Goal: Ask a question: Seek information or help from site administrators or community

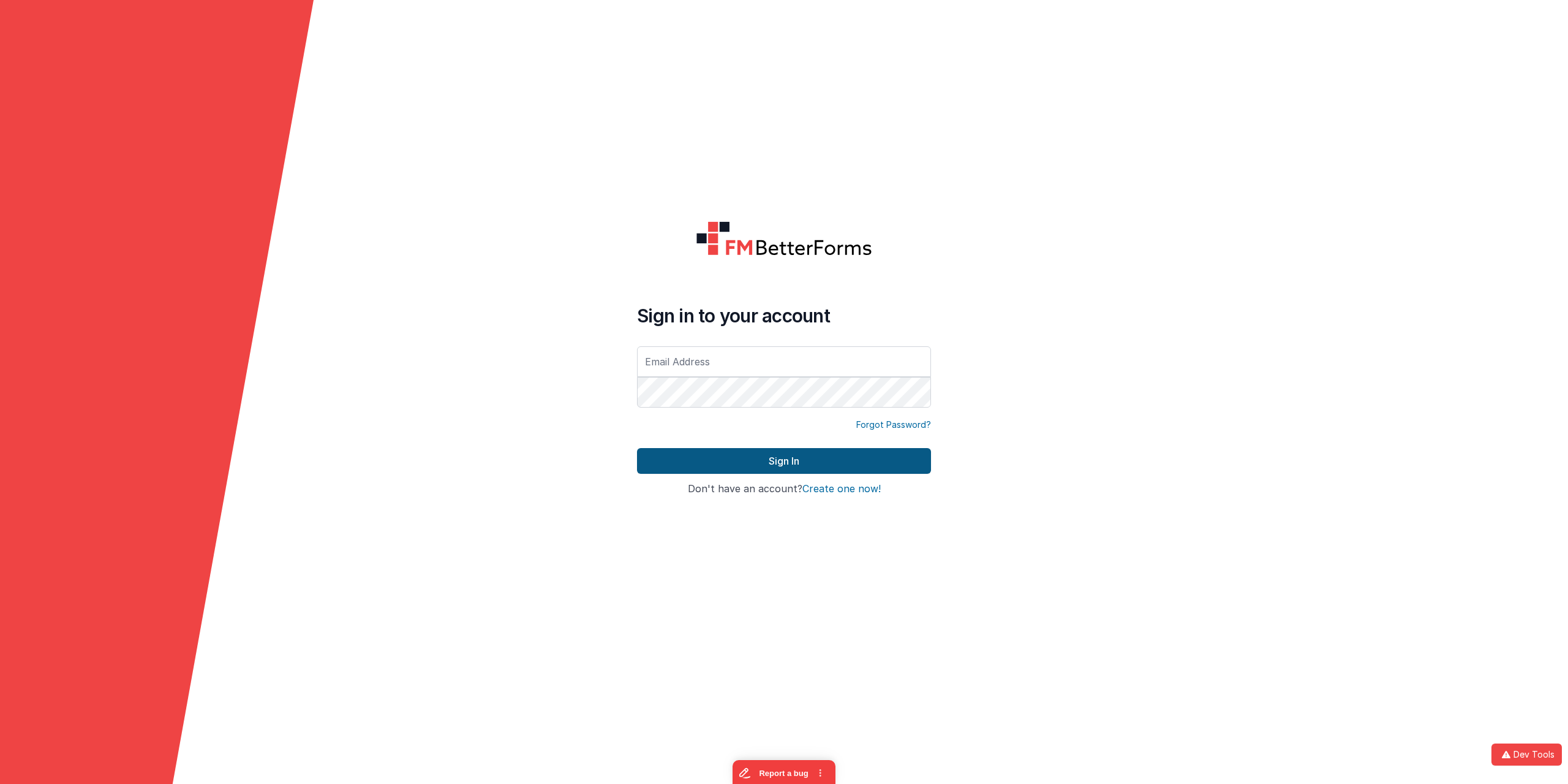
type input "[EMAIL_ADDRESS][DOMAIN_NAME]"
click at [756, 461] on button "Sign In" at bounding box center [784, 461] width 294 height 26
type input "[EMAIL_ADDRESS][DOMAIN_NAME]"
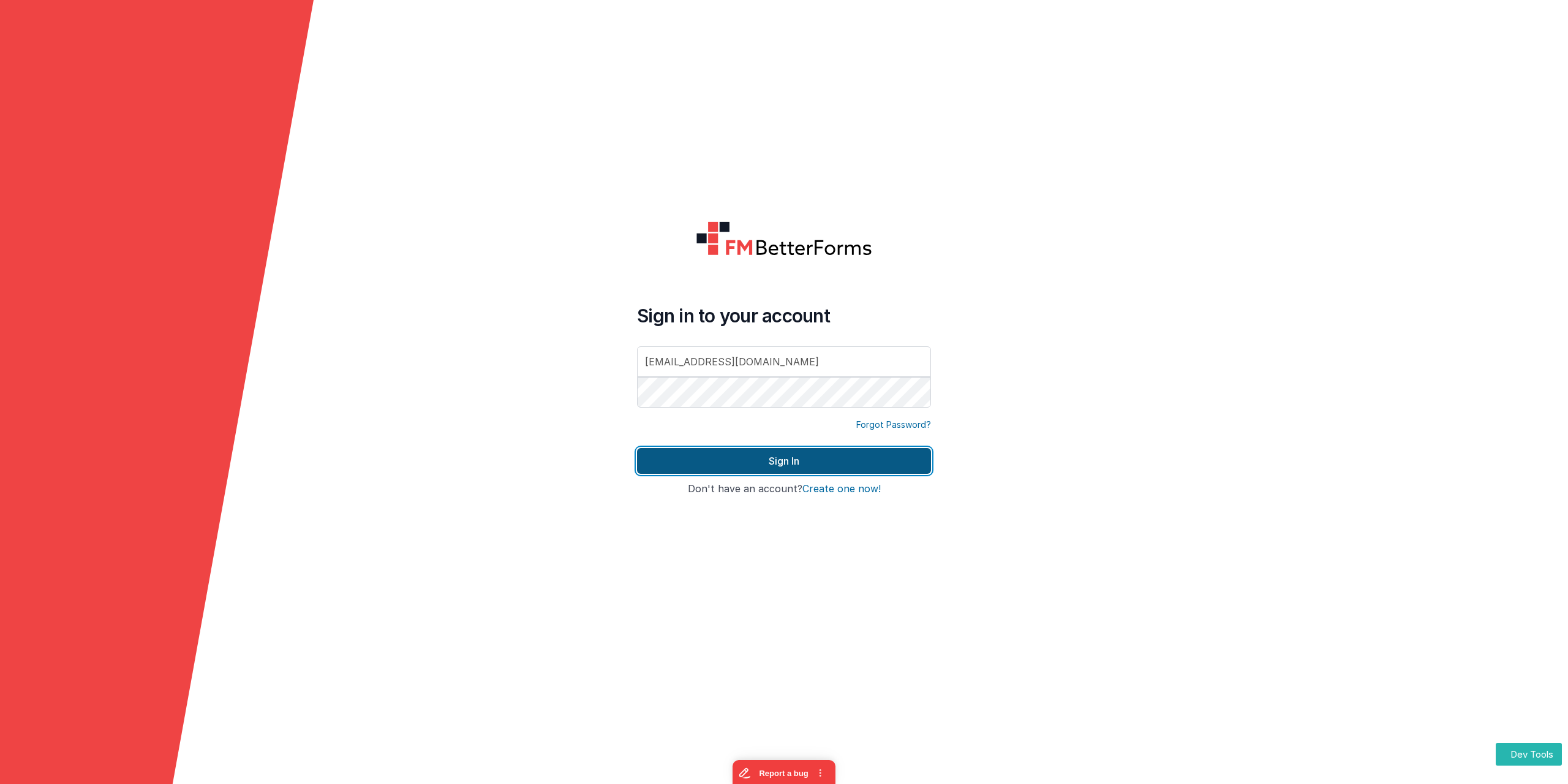
click at [781, 457] on button "Sign In" at bounding box center [784, 461] width 294 height 26
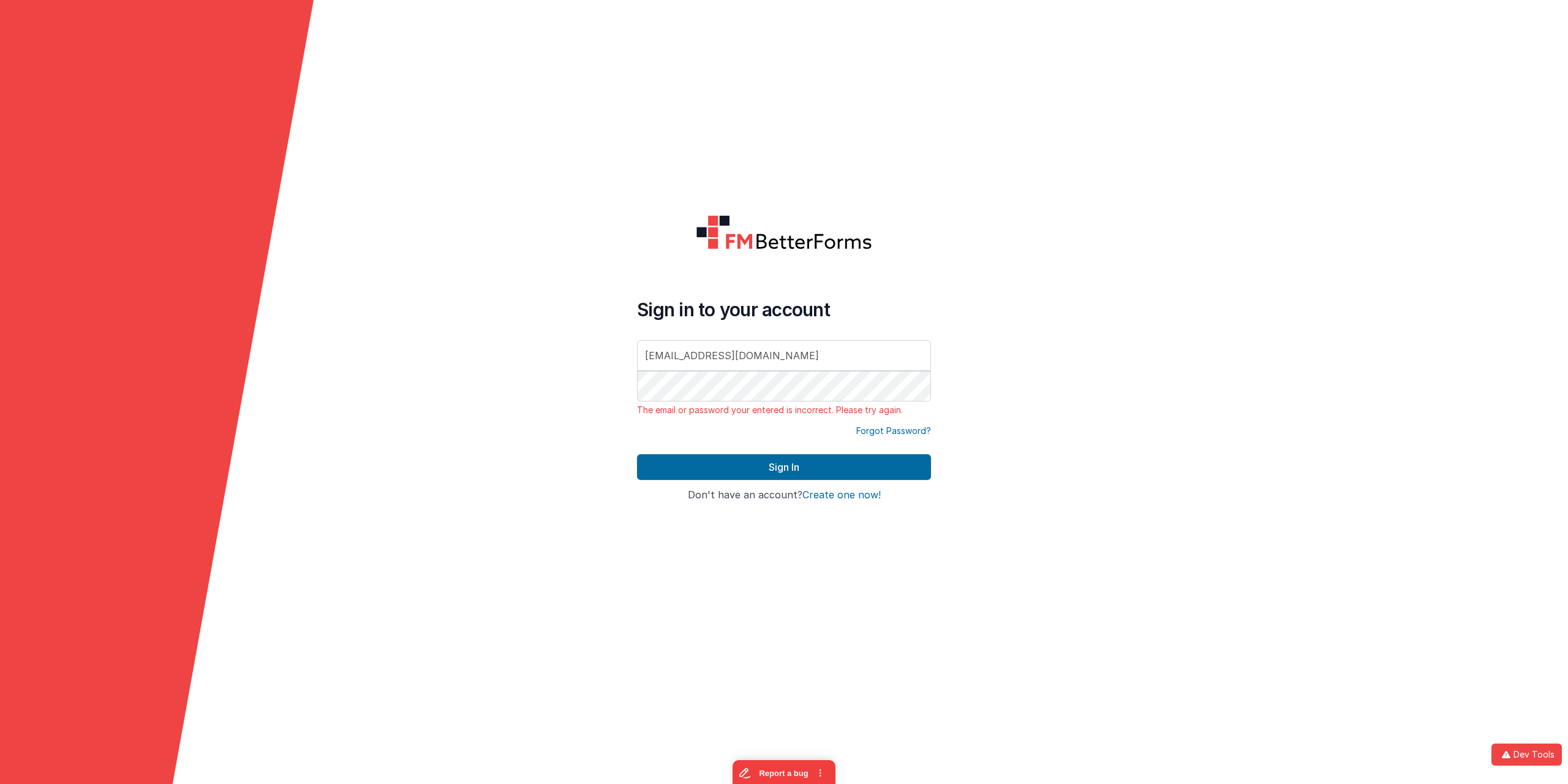
click at [724, 431] on div "Forgot Password?" at bounding box center [784, 431] width 294 height 12
click at [754, 464] on button "Sign In" at bounding box center [784, 466] width 294 height 26
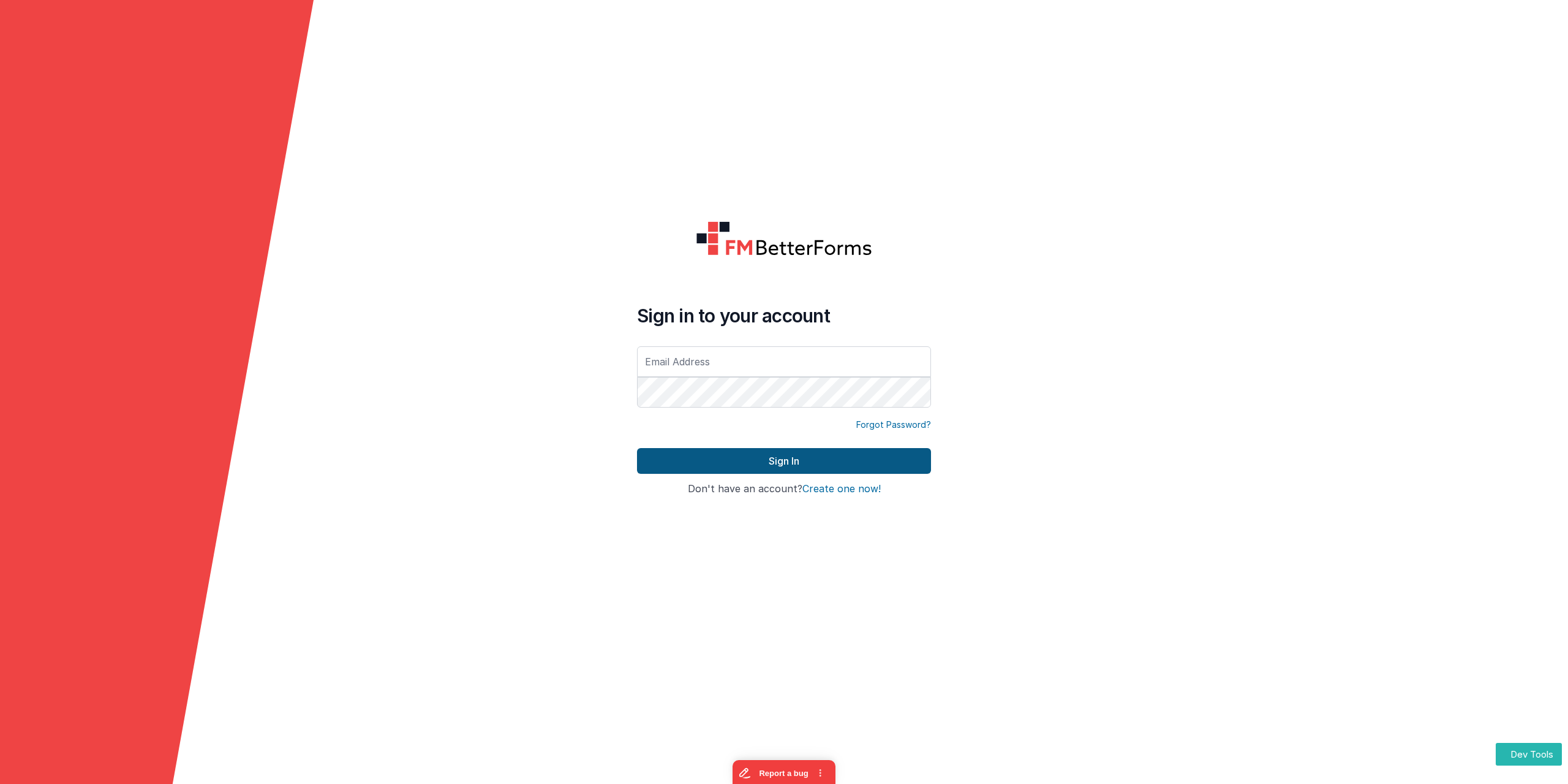
type input "[EMAIL_ADDRESS][DOMAIN_NAME]"
click at [787, 460] on button "Sign In" at bounding box center [784, 461] width 294 height 26
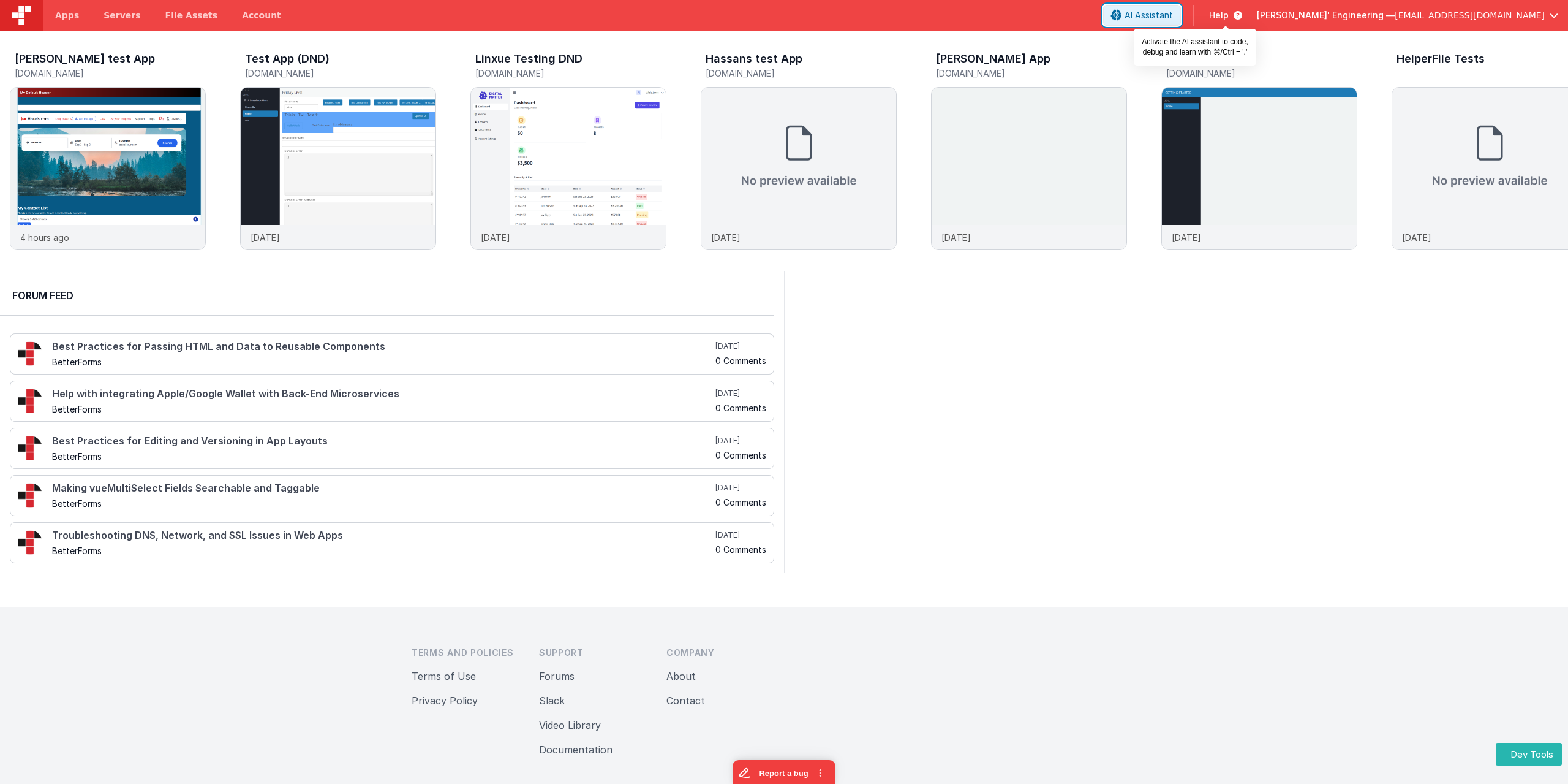
click at [1173, 12] on span "AI Assistant" at bounding box center [1148, 15] width 48 height 12
drag, startPoint x: 221, startPoint y: 521, endPoint x: 1071, endPoint y: 357, distance: 865.7
click at [1071, 357] on div "AI Assistant" at bounding box center [1001, 350] width 260 height 14
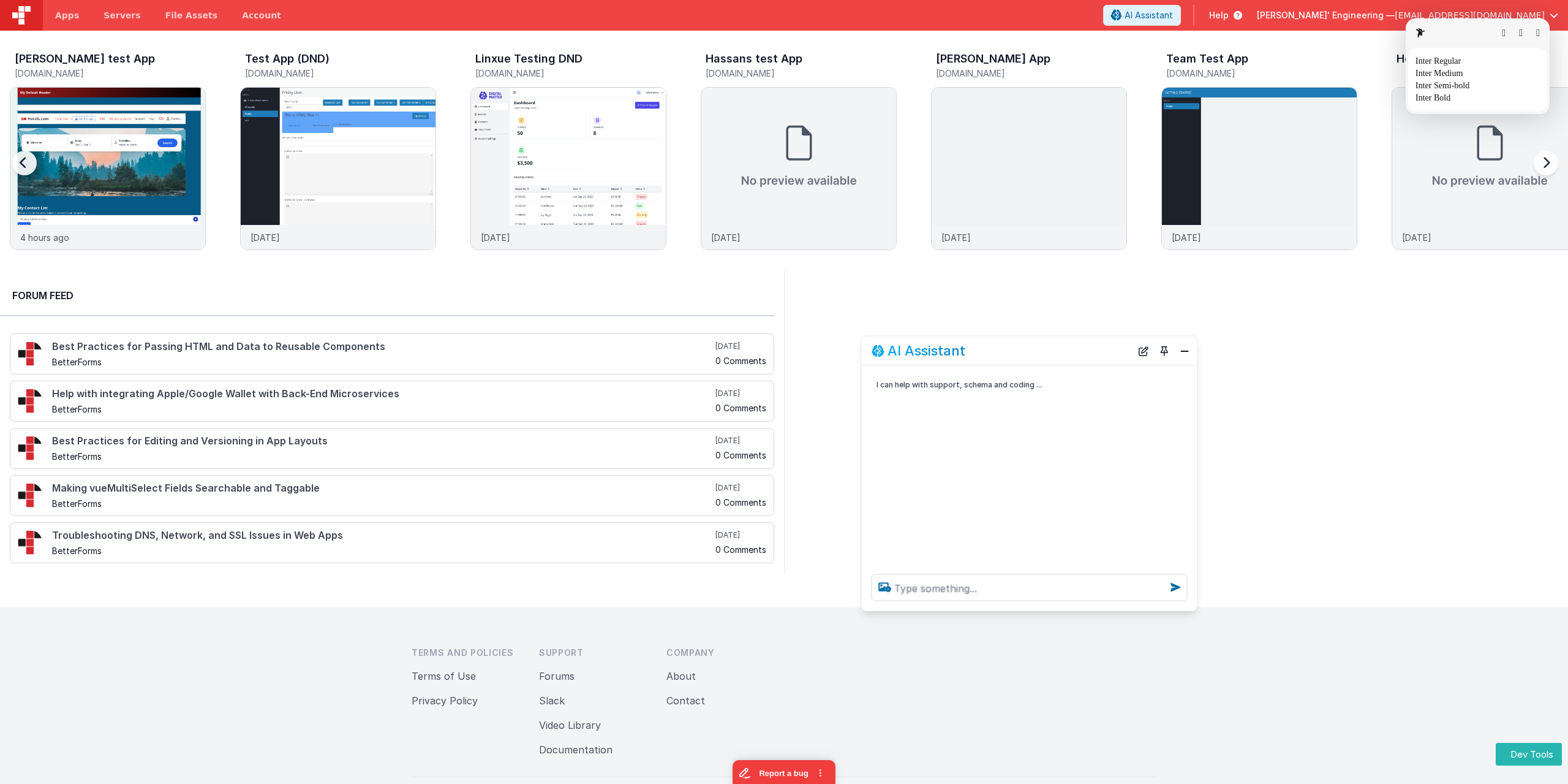
click at [1165, 351] on html "Dev Tools Apps Servers File Assets Account Some FUTURE Slot AI Assistant Help D…" at bounding box center [784, 392] width 1568 height 784
click at [1055, 280] on html "Dev Tools Apps Servers File Assets Account Some FUTURE Slot AI Assistant Help D…" at bounding box center [784, 392] width 1568 height 784
click at [1138, 350] on html "Dev Tools Apps Servers File Assets Account Some FUTURE Slot AI Assistant Help D…" at bounding box center [784, 392] width 1568 height 784
click at [943, 594] on textarea at bounding box center [1029, 587] width 316 height 27
click at [1163, 350] on html "Dev Tools Apps Servers File Assets Account Some FUTURE Slot AI Assistant Help D…" at bounding box center [784, 392] width 1568 height 784
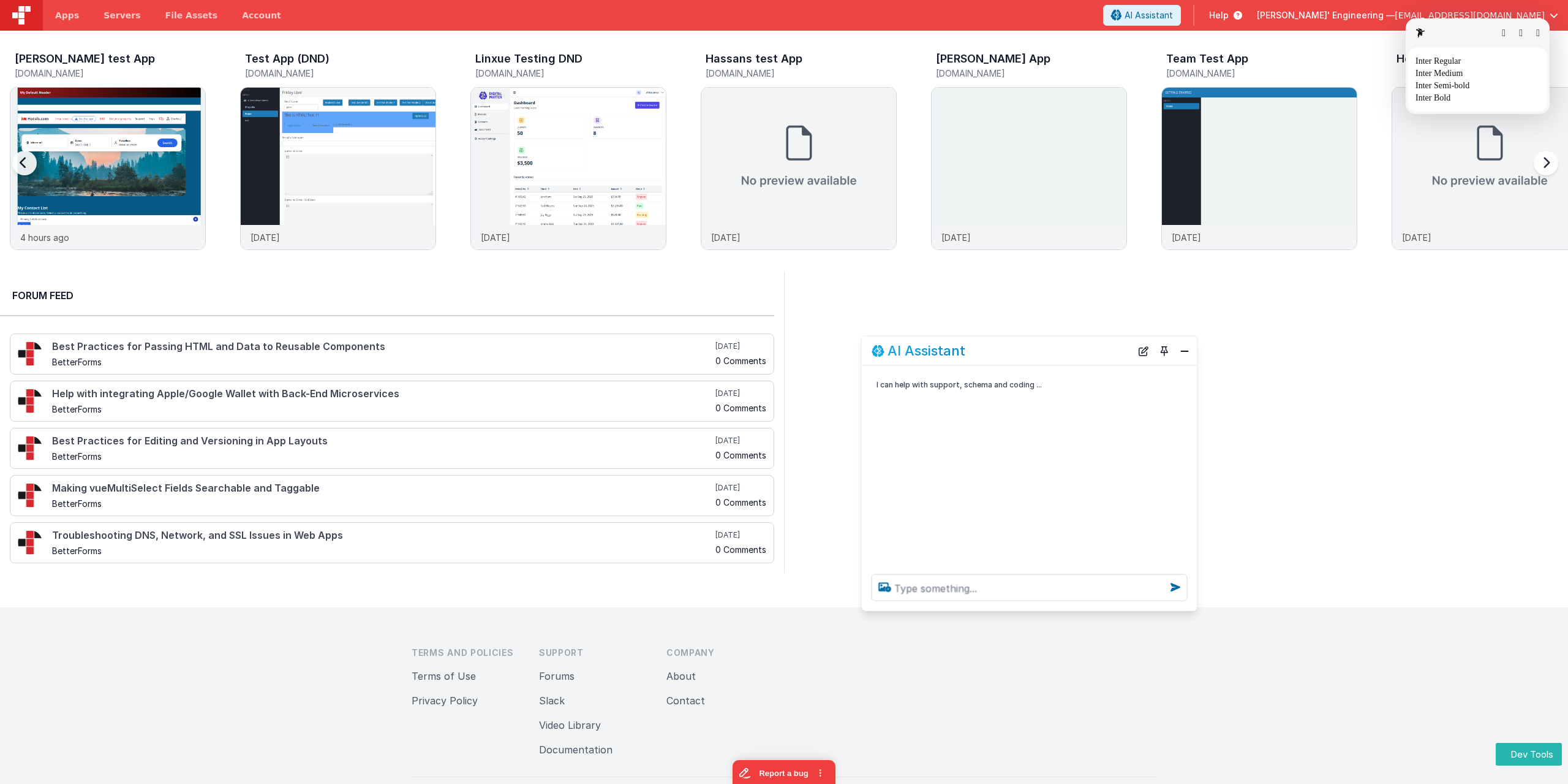
click at [1185, 352] on html "Dev Tools Apps Servers File Assets Account Some FUTURE Slot AI Assistant Help D…" at bounding box center [784, 392] width 1568 height 784
click at [1185, 351] on html "Dev Tools Apps Servers File Assets Account Some FUTURE Slot AI Assistant Help D…" at bounding box center [784, 392] width 1568 height 784
drag, startPoint x: 1539, startPoint y: 31, endPoint x: 1486, endPoint y: 81, distance: 72.9
click at [1539, 30] on button "button" at bounding box center [1537, 33] width 4 height 10
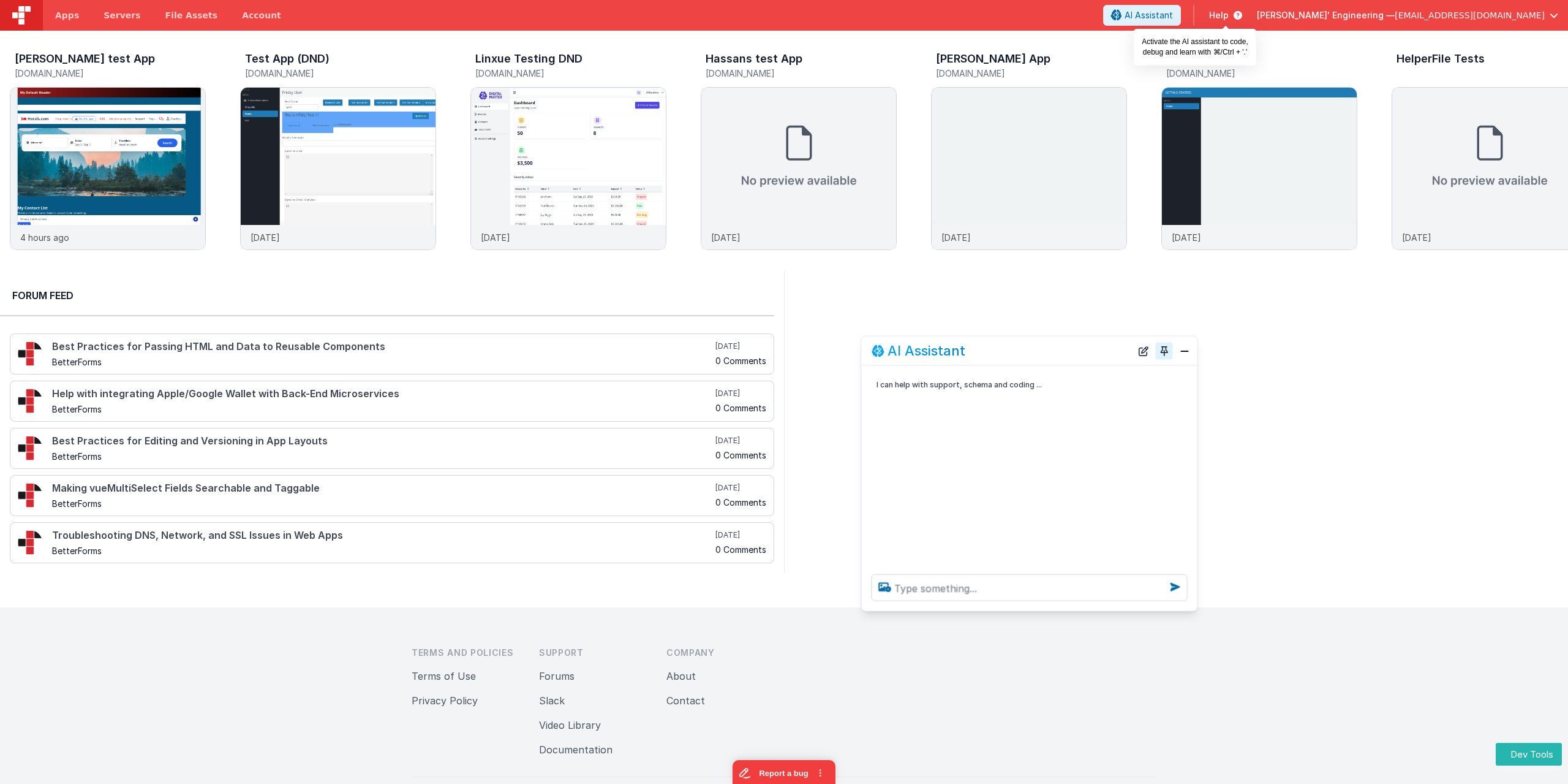
click at [1162, 348] on button "Toggle Pin" at bounding box center [1164, 350] width 17 height 17
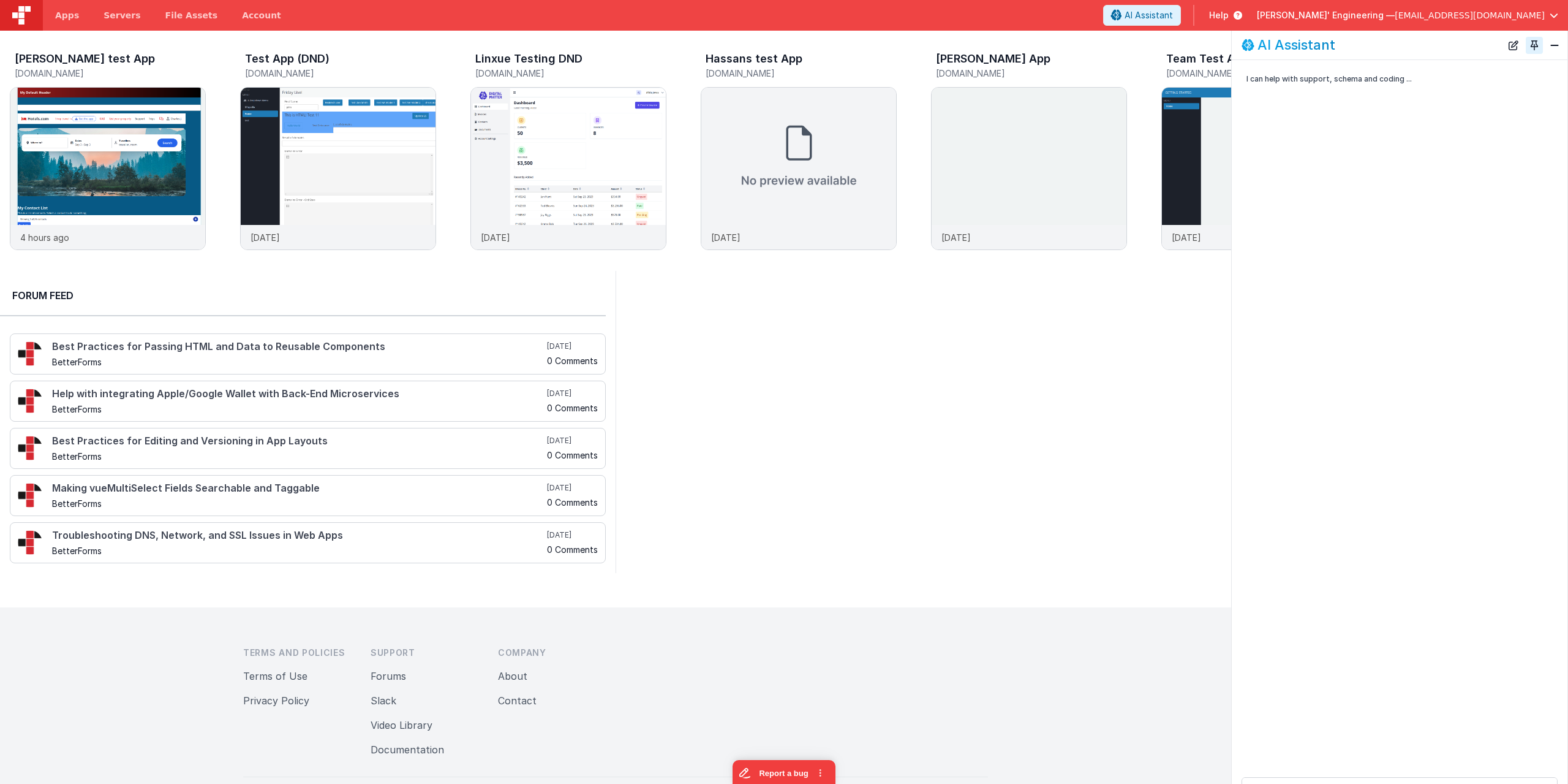
click at [1533, 47] on button "Toggle Pin" at bounding box center [1534, 45] width 17 height 17
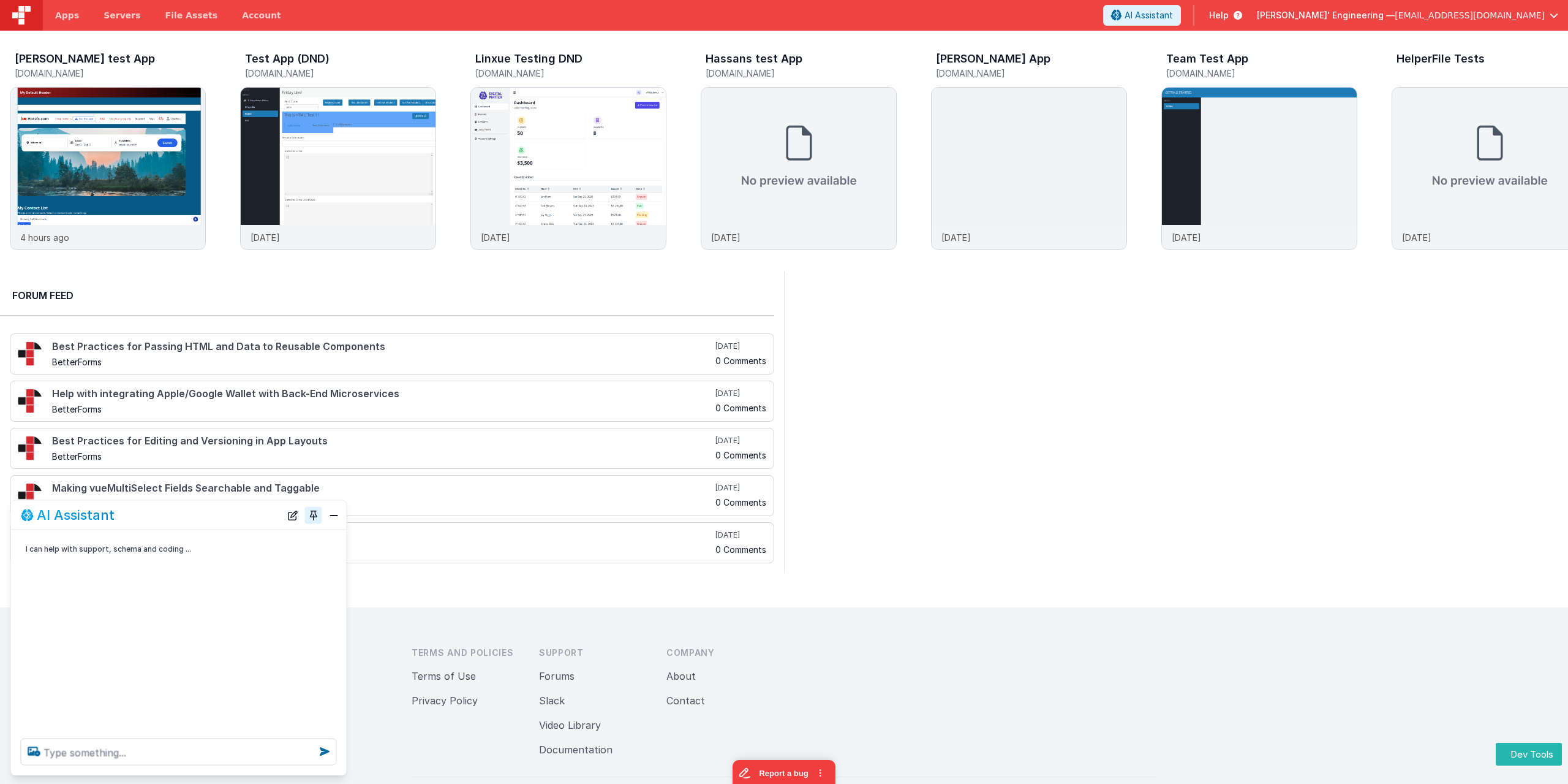
click at [310, 518] on button "Toggle Pin" at bounding box center [314, 514] width 17 height 17
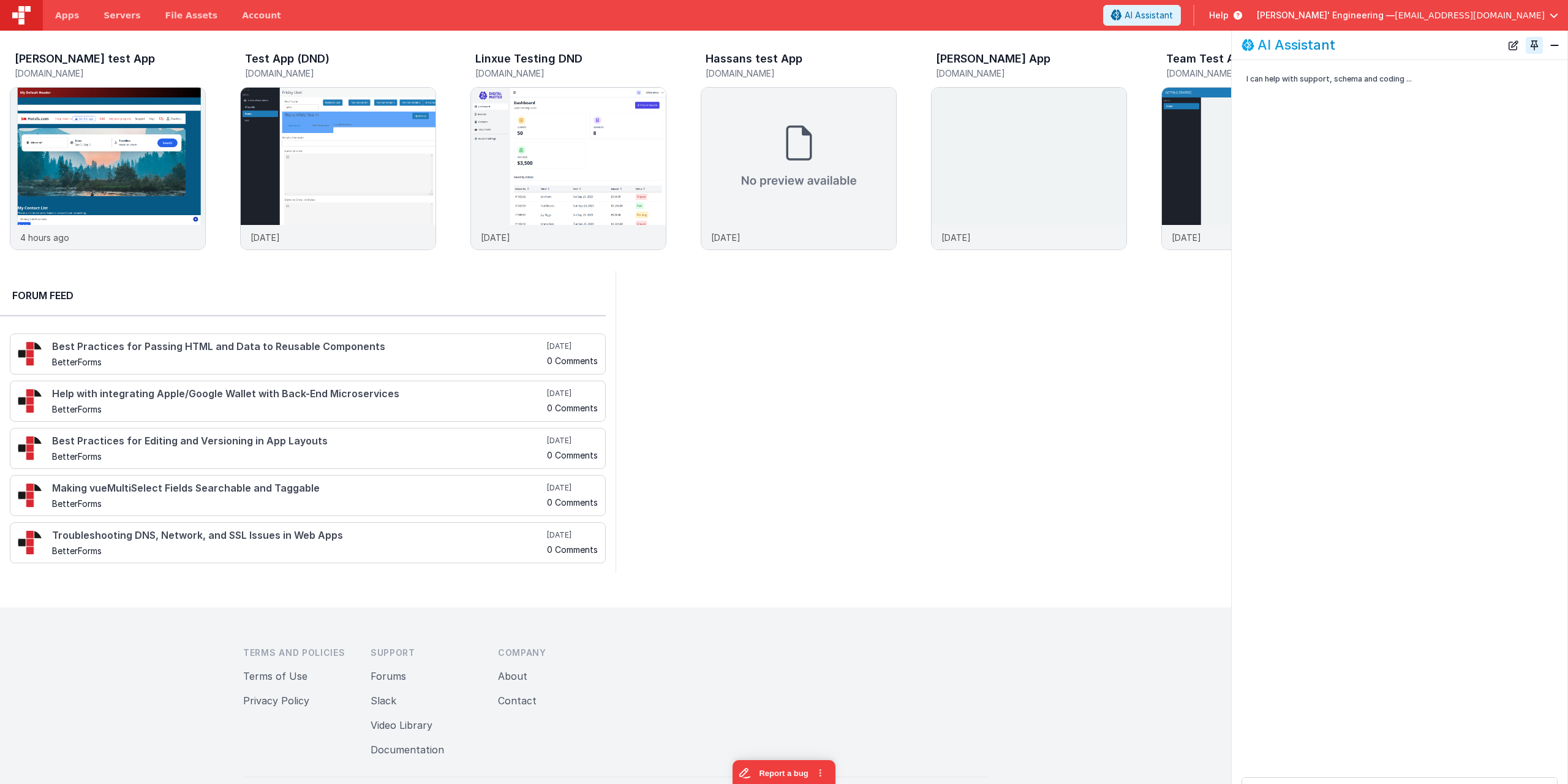
click at [1536, 49] on button "Toggle Pin" at bounding box center [1534, 45] width 17 height 17
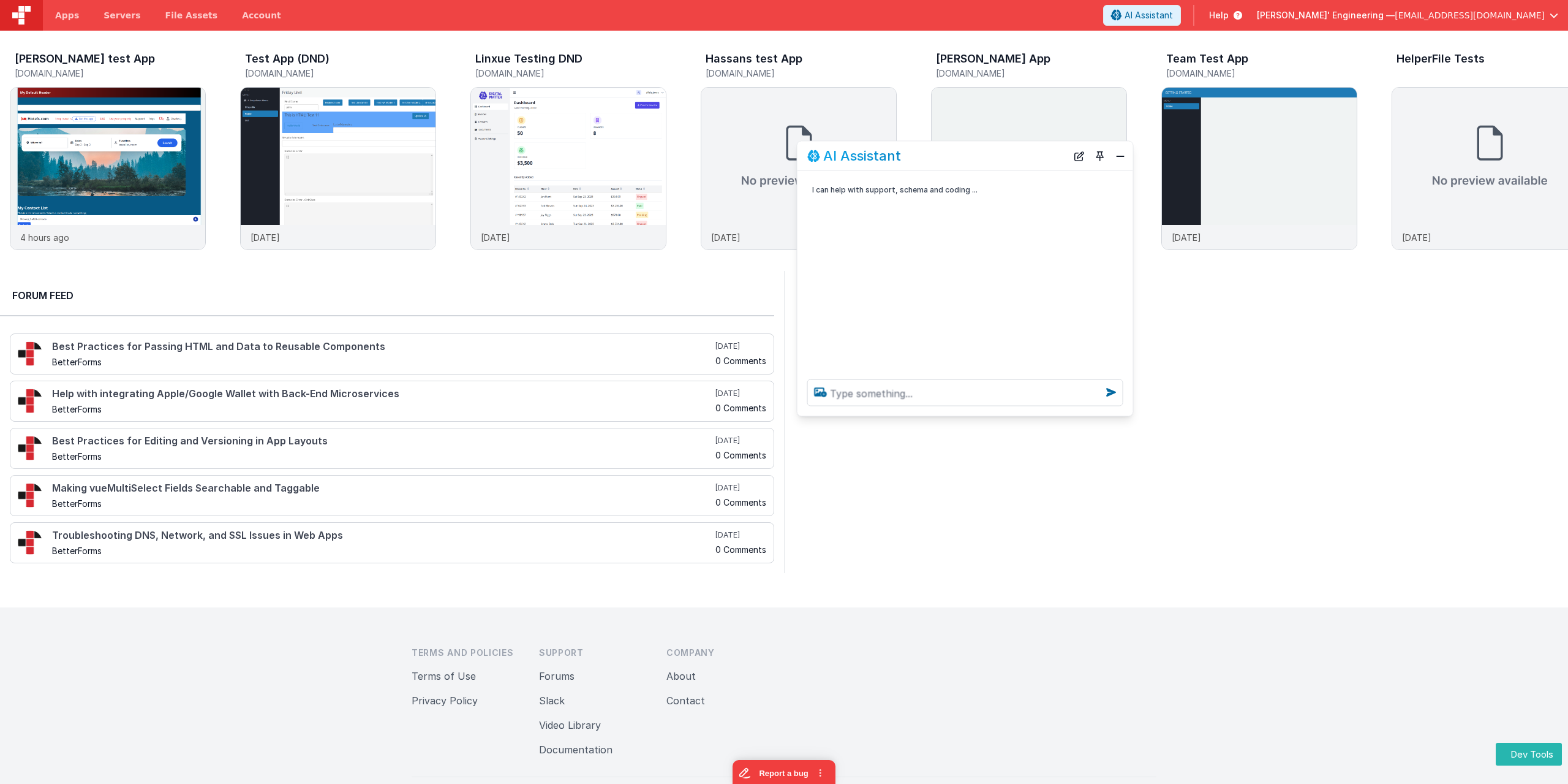
drag, startPoint x: 250, startPoint y: 518, endPoint x: 1037, endPoint y: 158, distance: 865.4
click at [1037, 158] on div "AI Assistant" at bounding box center [937, 155] width 260 height 14
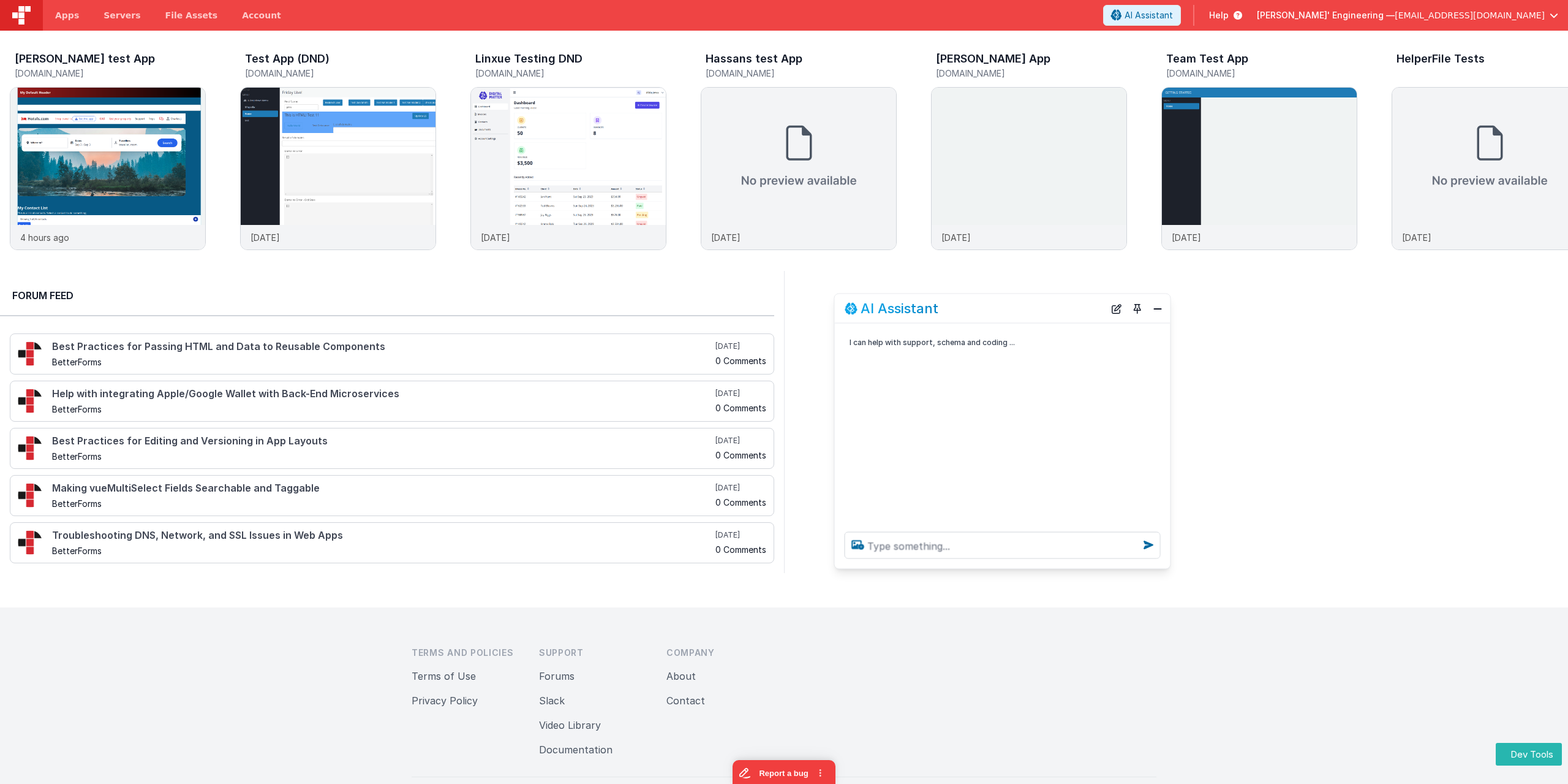
drag, startPoint x: 962, startPoint y: 159, endPoint x: 1001, endPoint y: 306, distance: 152.1
click at [1001, 306] on div "AI Assistant" at bounding box center [974, 308] width 260 height 14
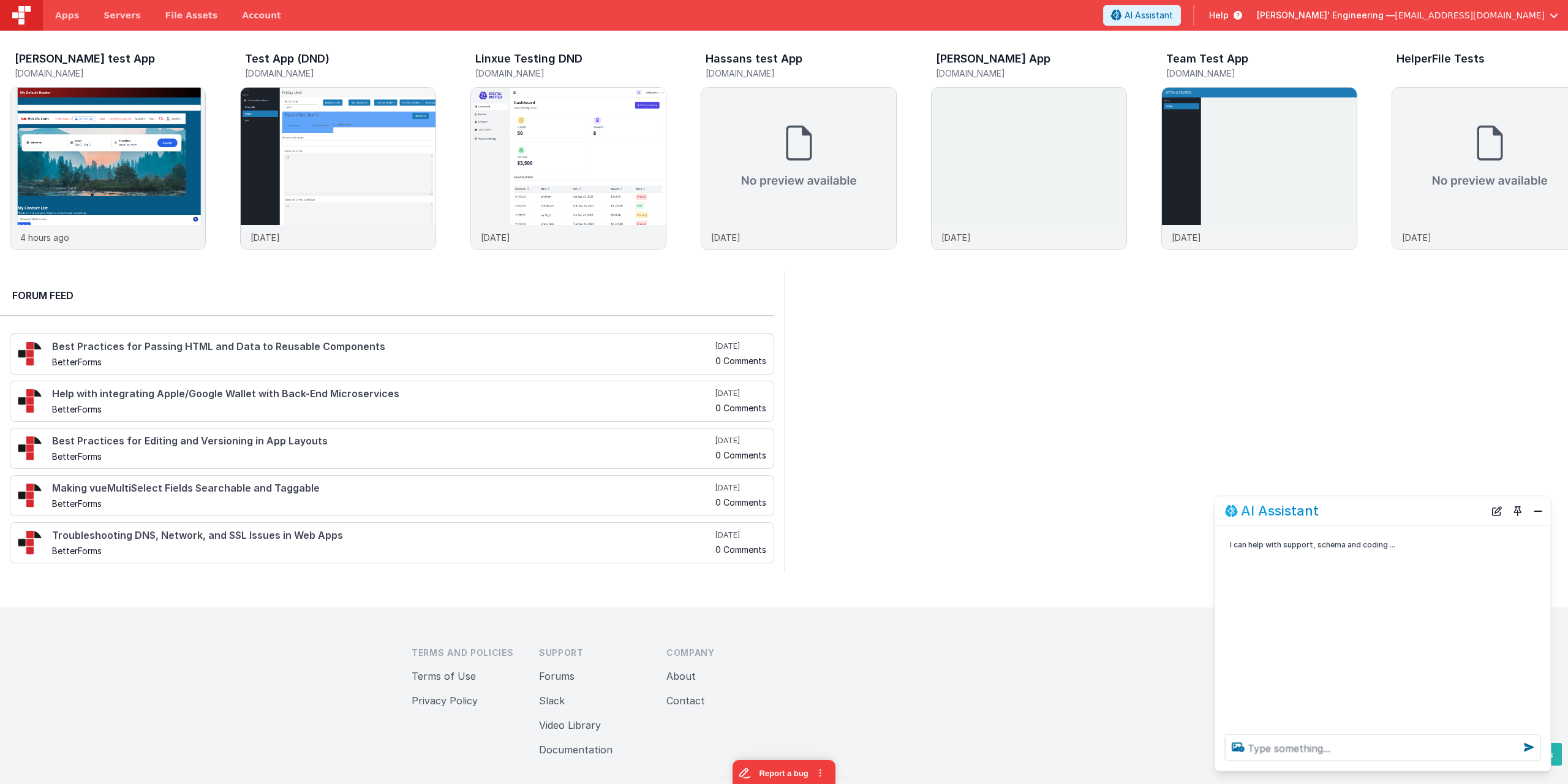
drag, startPoint x: 1035, startPoint y: 320, endPoint x: 1416, endPoint y: 521, distance: 430.8
click at [1416, 521] on div "AI Assistant" at bounding box center [1383, 511] width 336 height 29
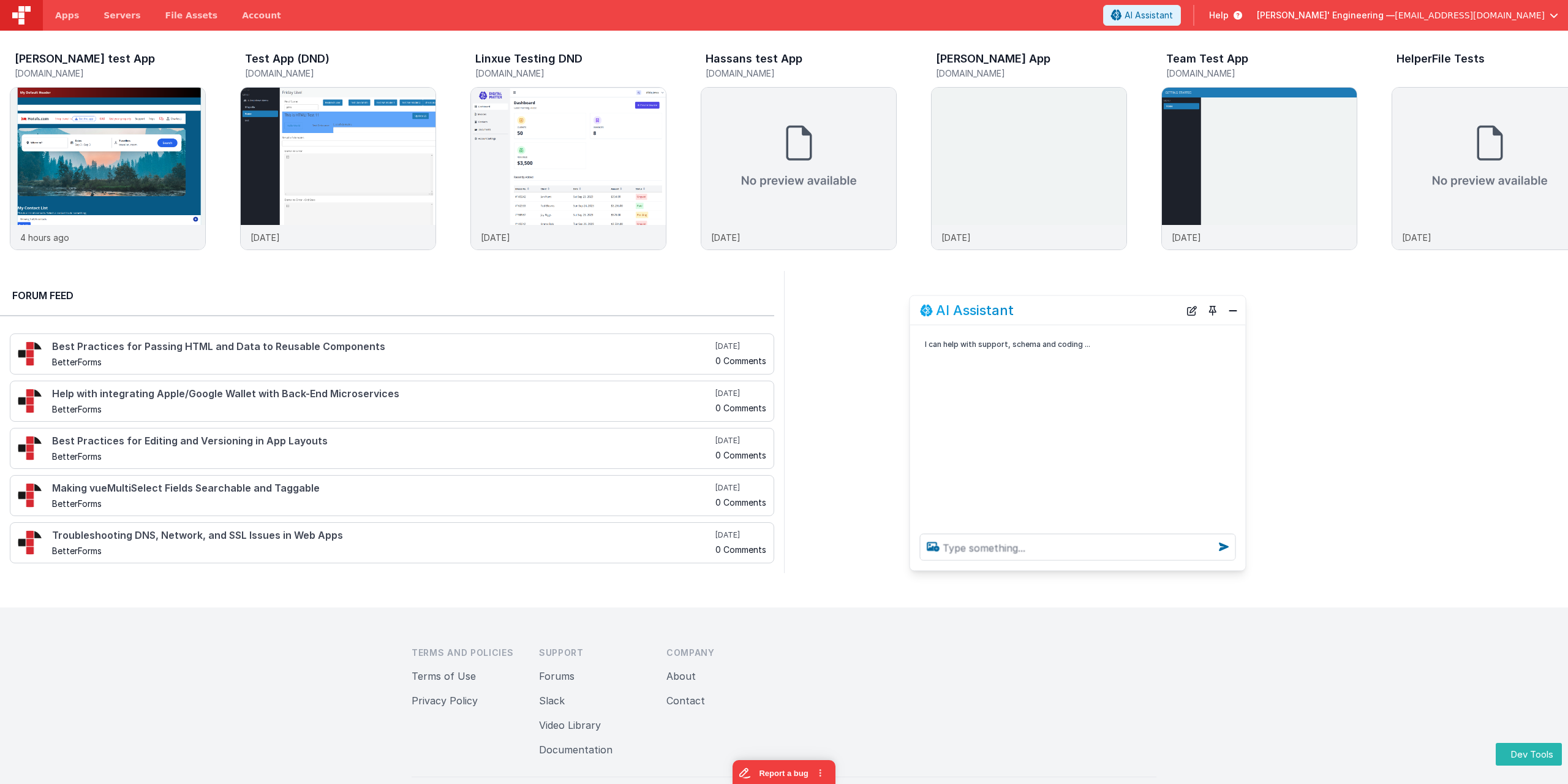
drag, startPoint x: 1372, startPoint y: 491, endPoint x: 1105, endPoint y: 320, distance: 317.1
click at [1105, 320] on div "AI Assistant" at bounding box center [1078, 310] width 336 height 29
click at [1048, 547] on textarea at bounding box center [1077, 547] width 316 height 27
type textarea "Hello"
click at [1210, 312] on button "Toggle Pin" at bounding box center [1212, 310] width 17 height 17
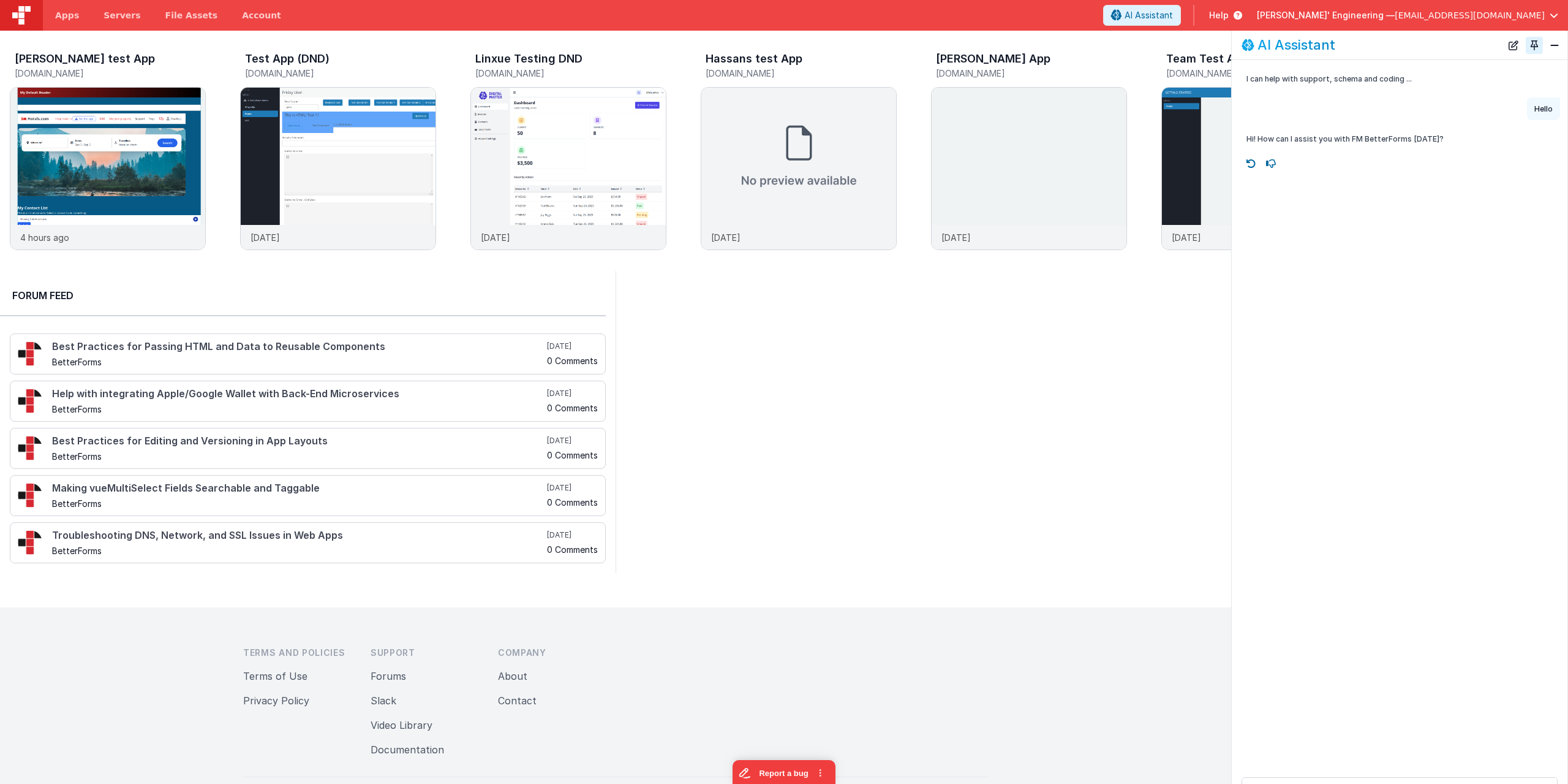
click at [1533, 48] on button "Toggle Pin" at bounding box center [1534, 45] width 17 height 17
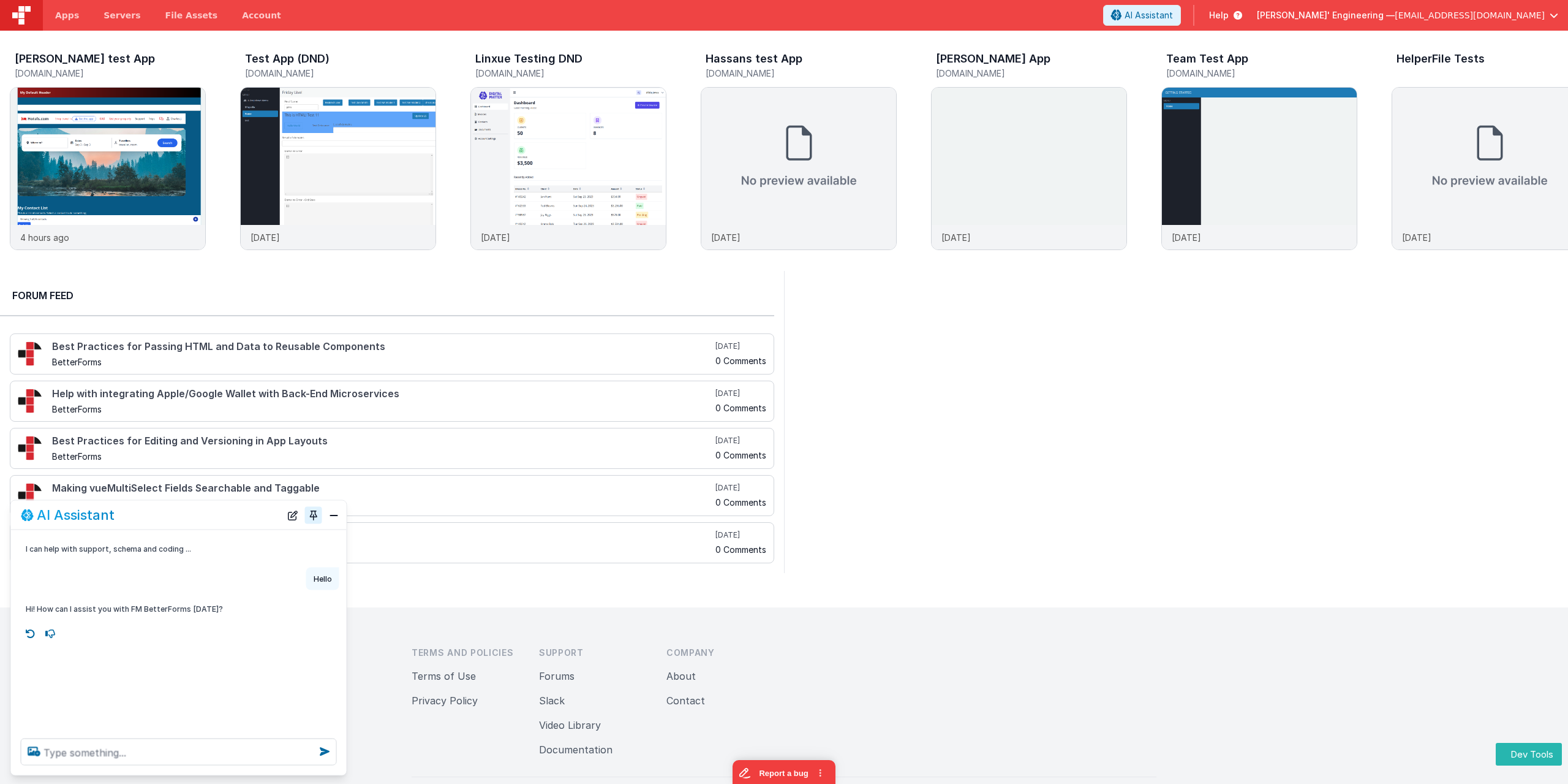
click at [311, 516] on button "Toggle Pin" at bounding box center [314, 514] width 17 height 17
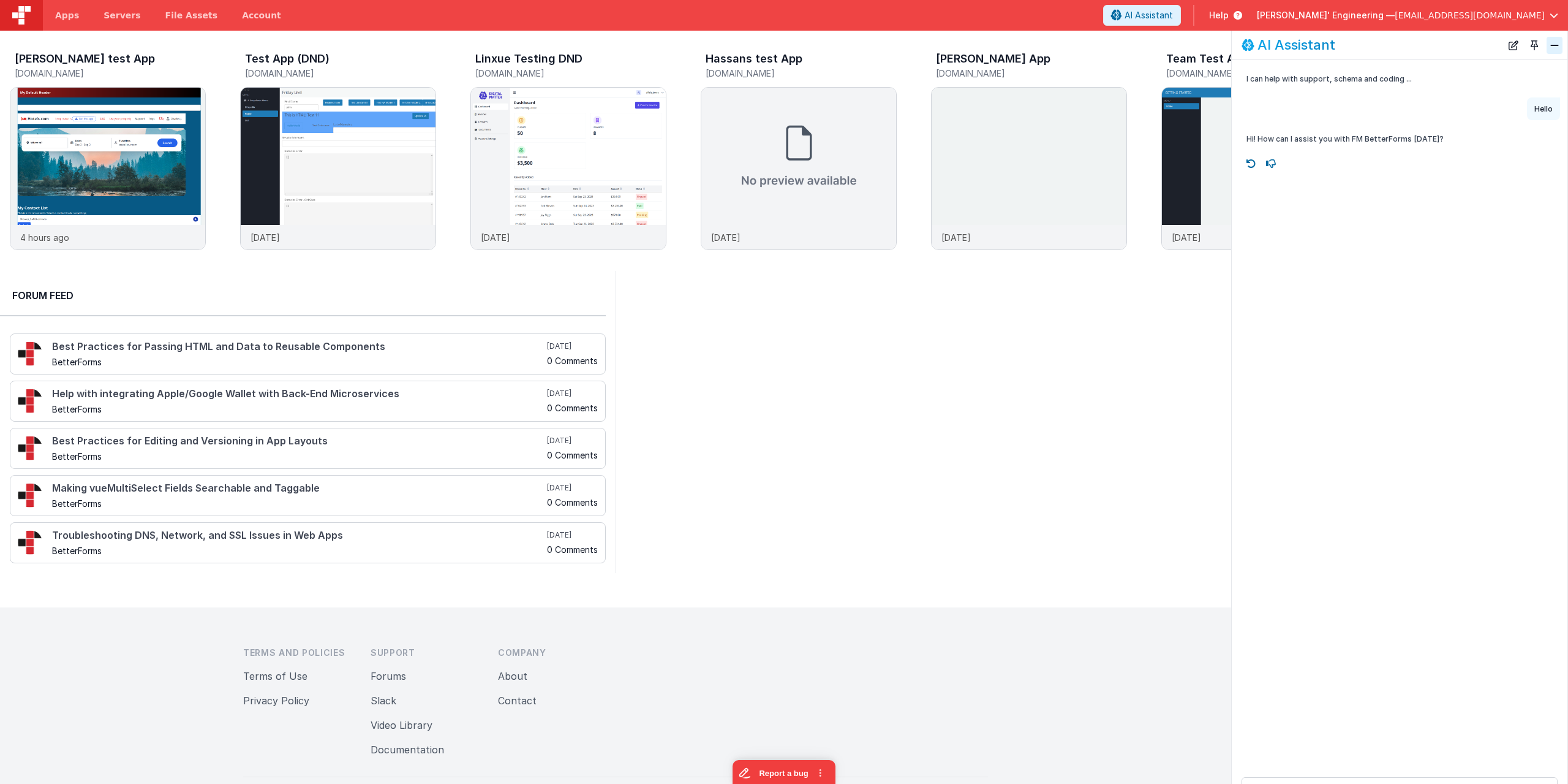
click at [1552, 45] on button "Close" at bounding box center [1554, 45] width 16 height 17
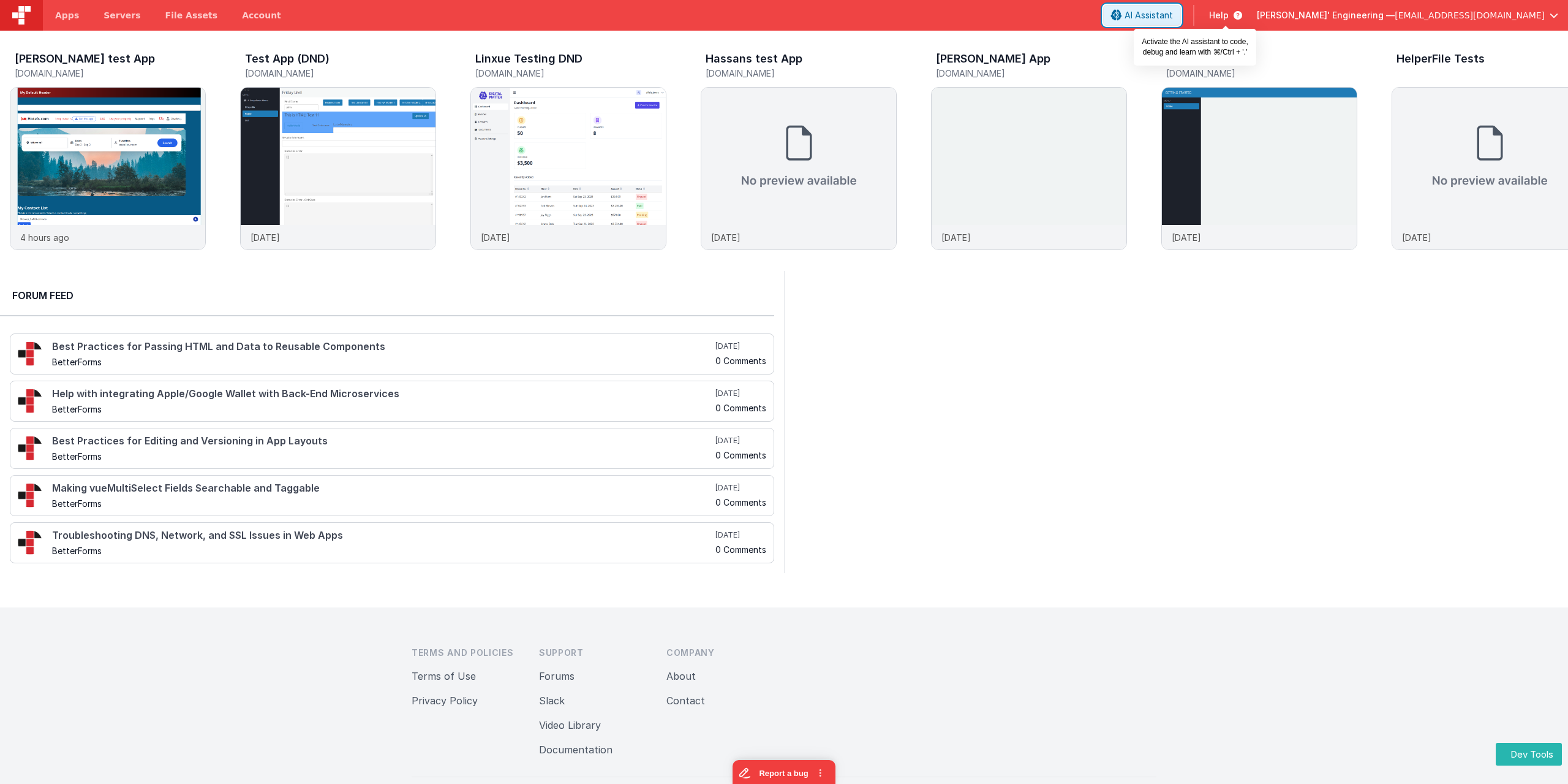
click at [1173, 17] on span "AI Assistant" at bounding box center [1148, 15] width 48 height 12
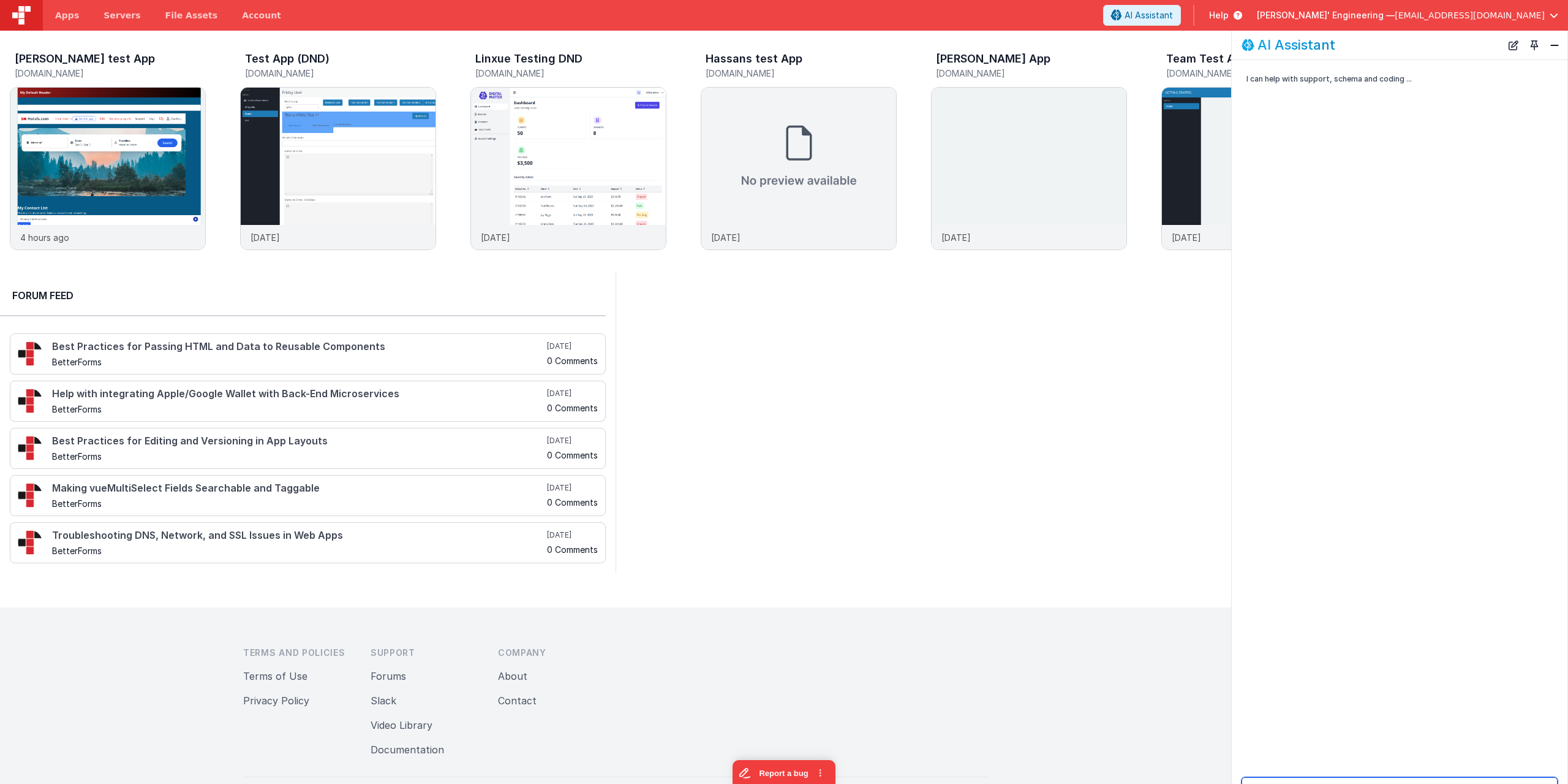
scroll to position [31, 0]
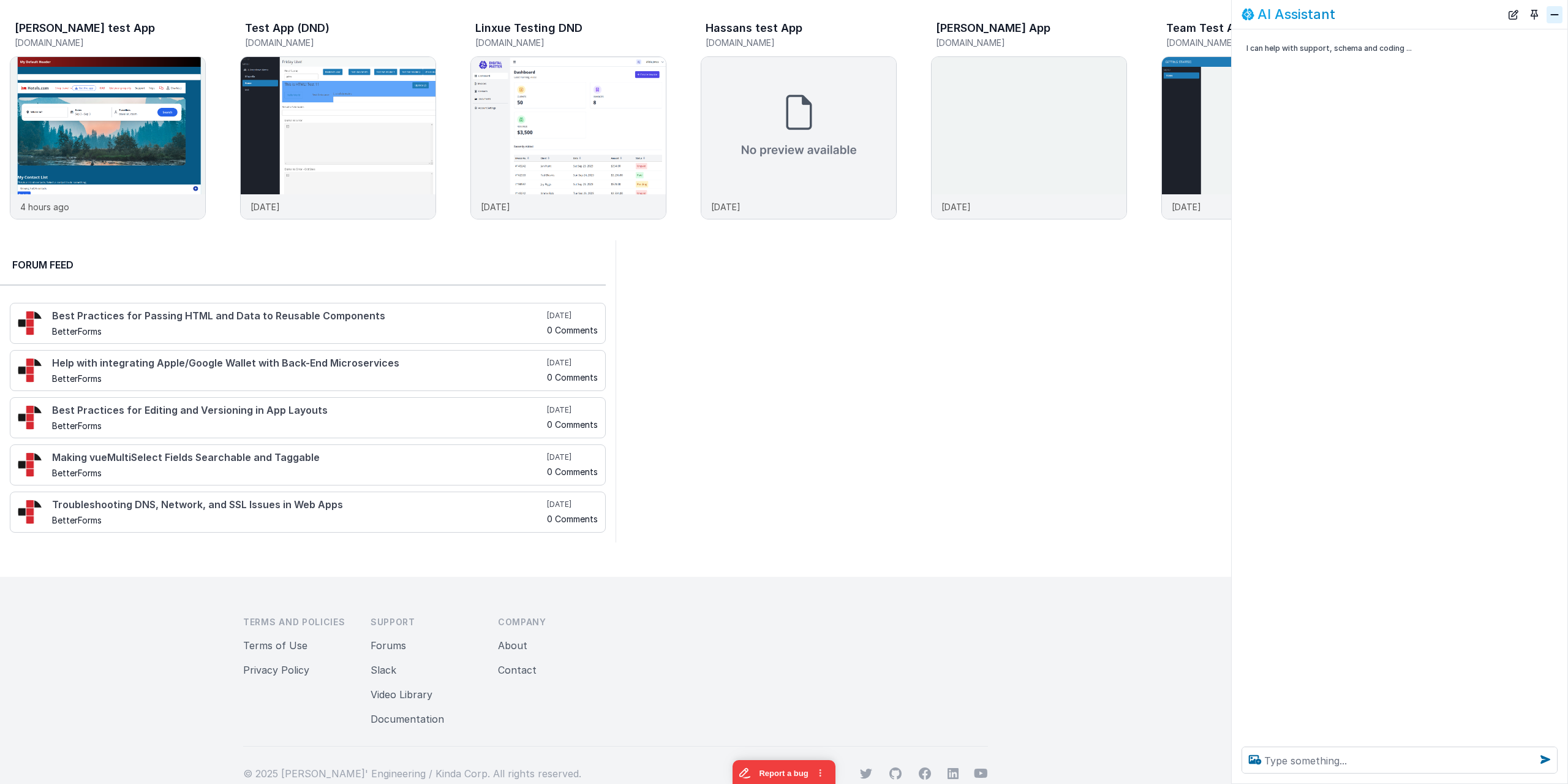
click at [1549, 16] on button "Close" at bounding box center [1554, 14] width 16 height 17
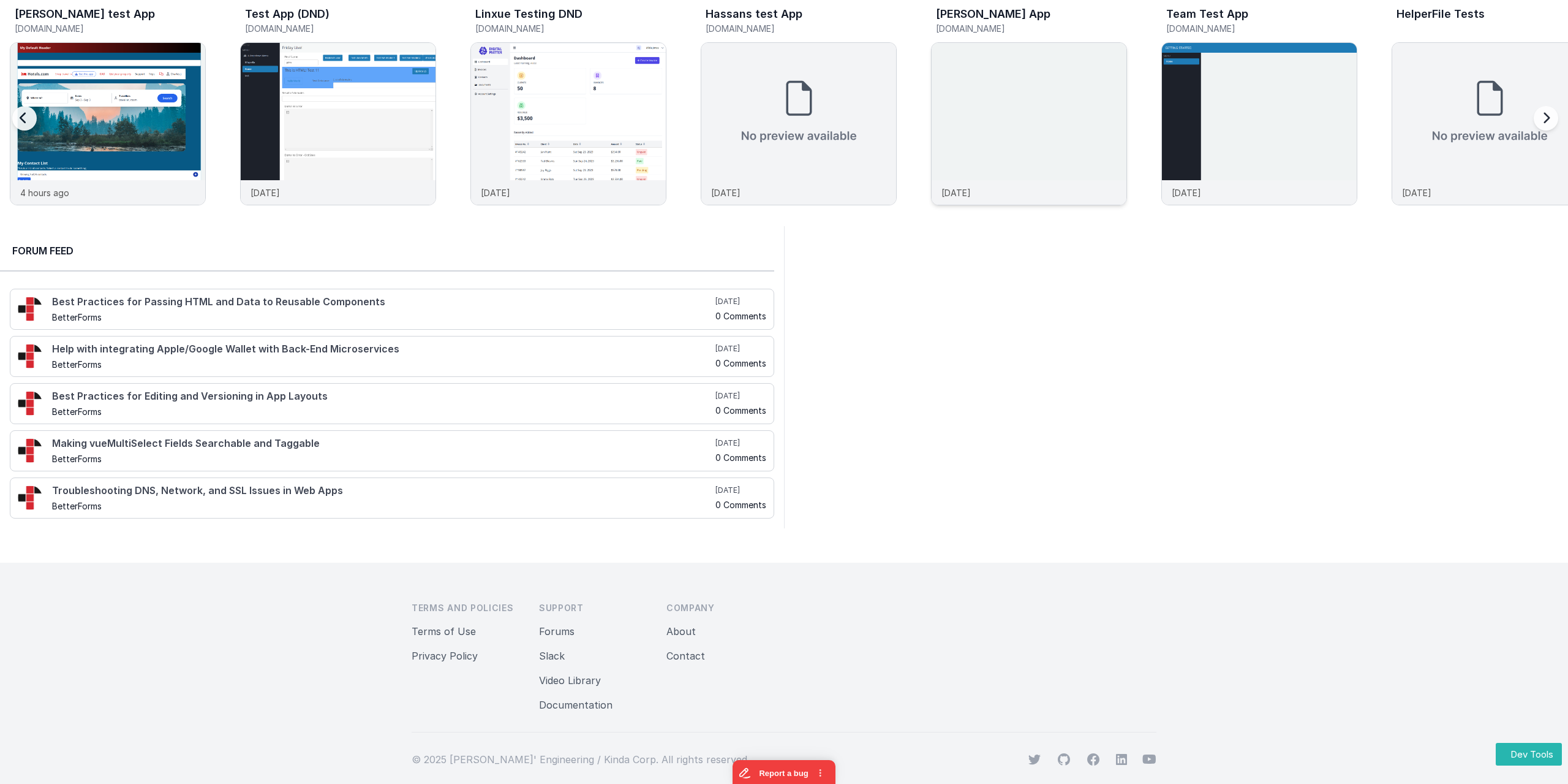
scroll to position [0, 0]
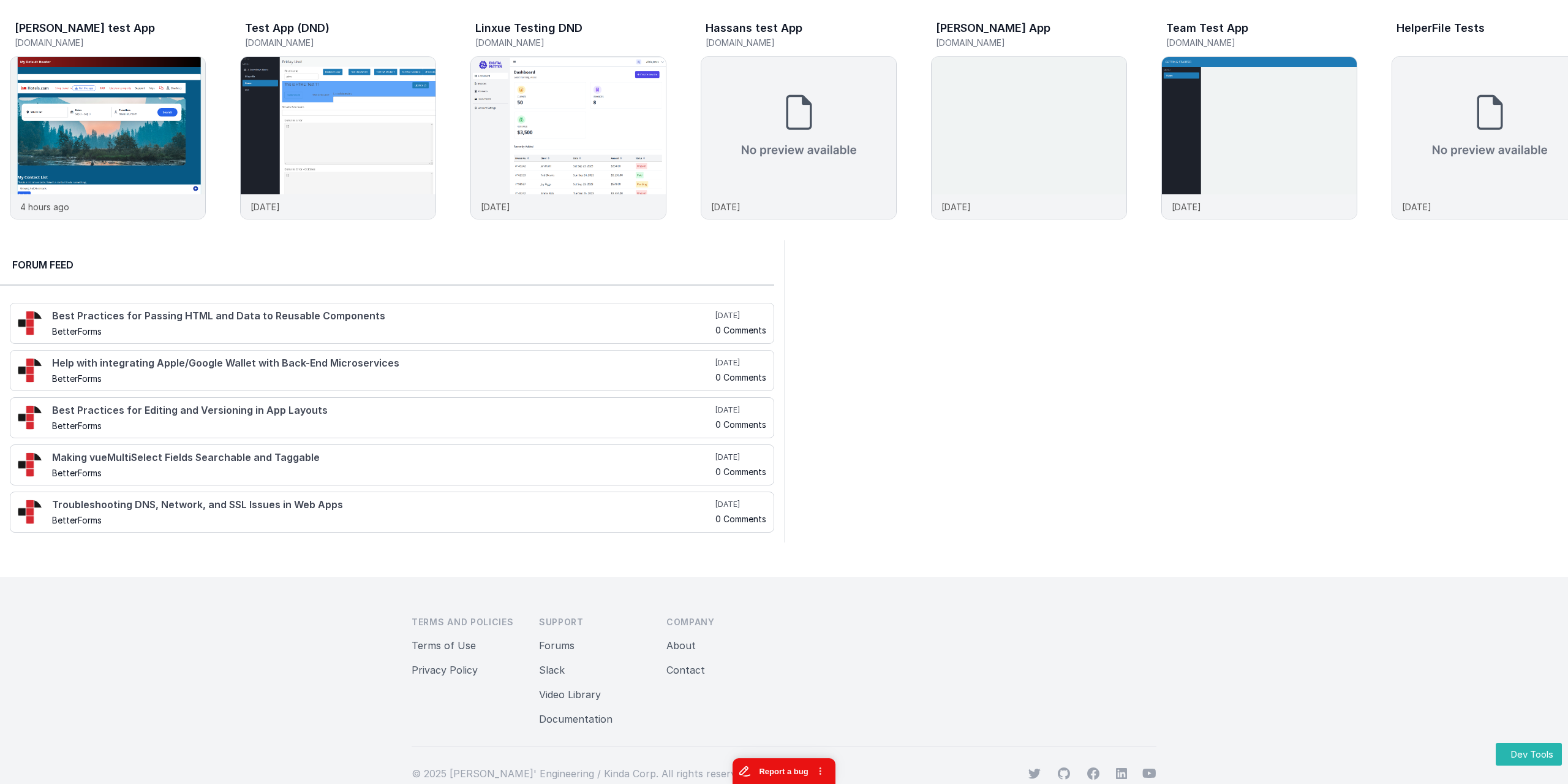
click at [782, 772] on button "Report a bug" at bounding box center [784, 771] width 103 height 26
click at [1270, 406] on div at bounding box center [1175, 391] width 784 height 302
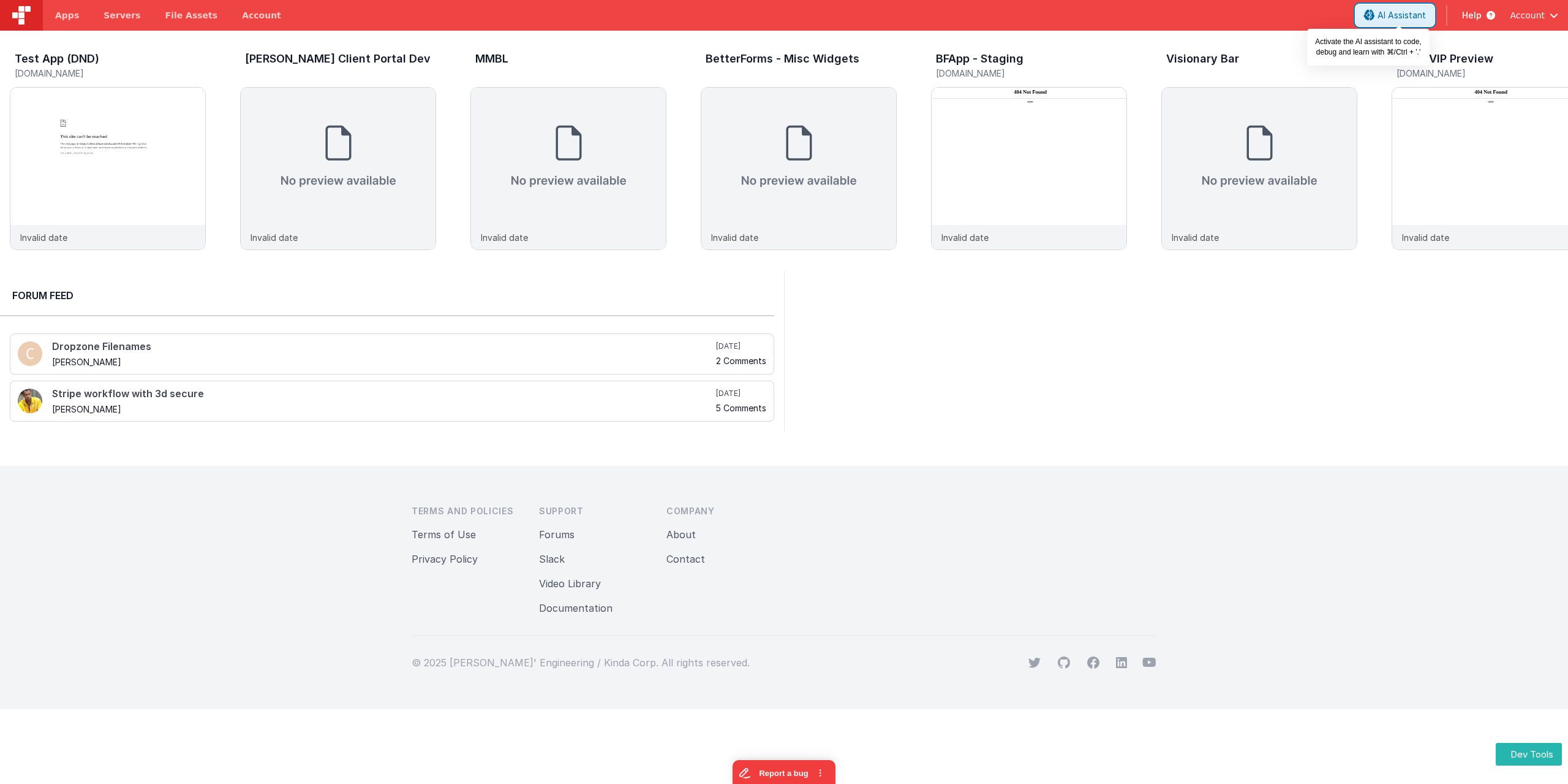
click at [1385, 19] on span "AI Assistant" at bounding box center [1401, 15] width 48 height 12
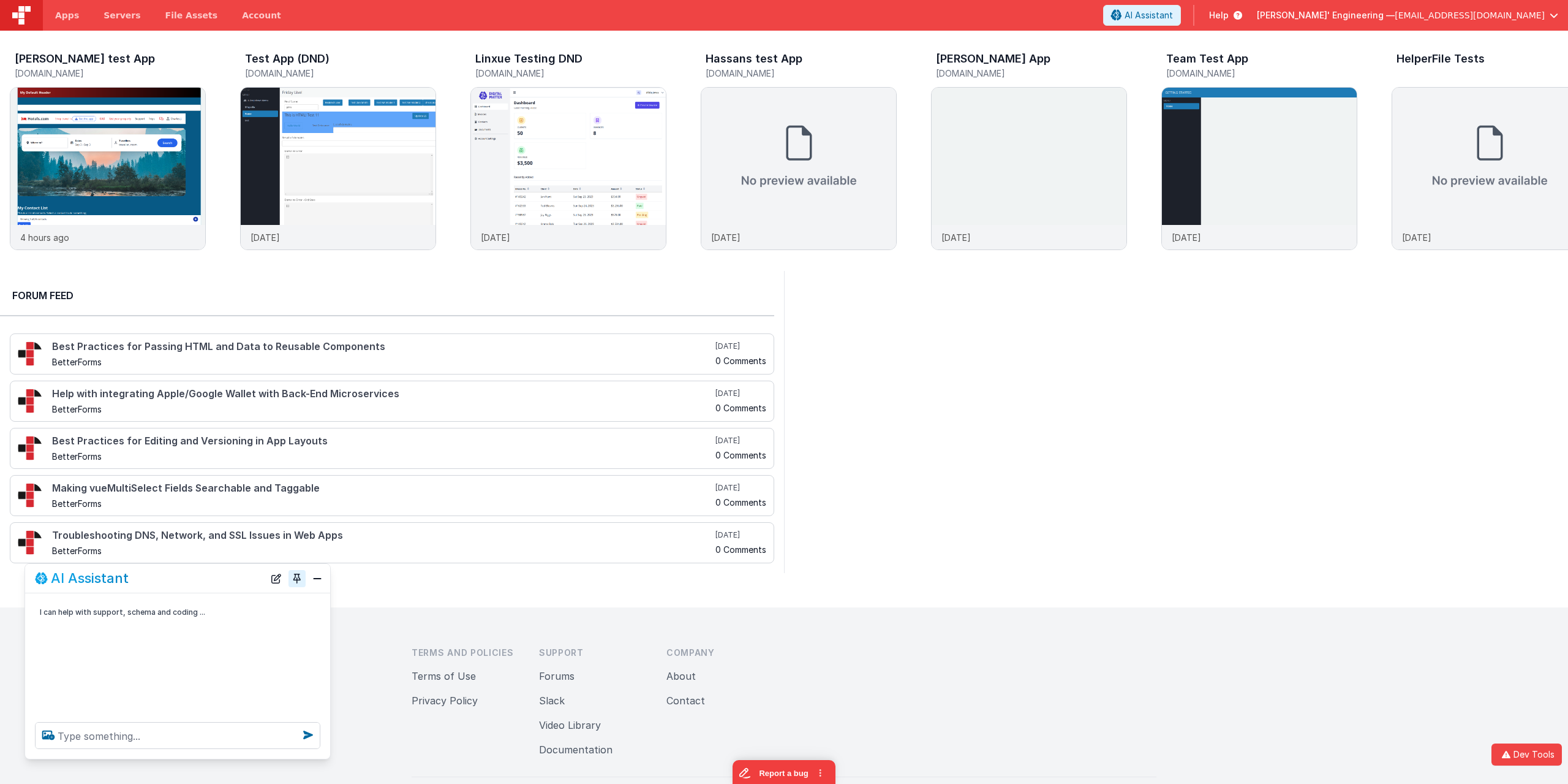
click at [293, 581] on button "Toggle Pin" at bounding box center [297, 579] width 17 height 17
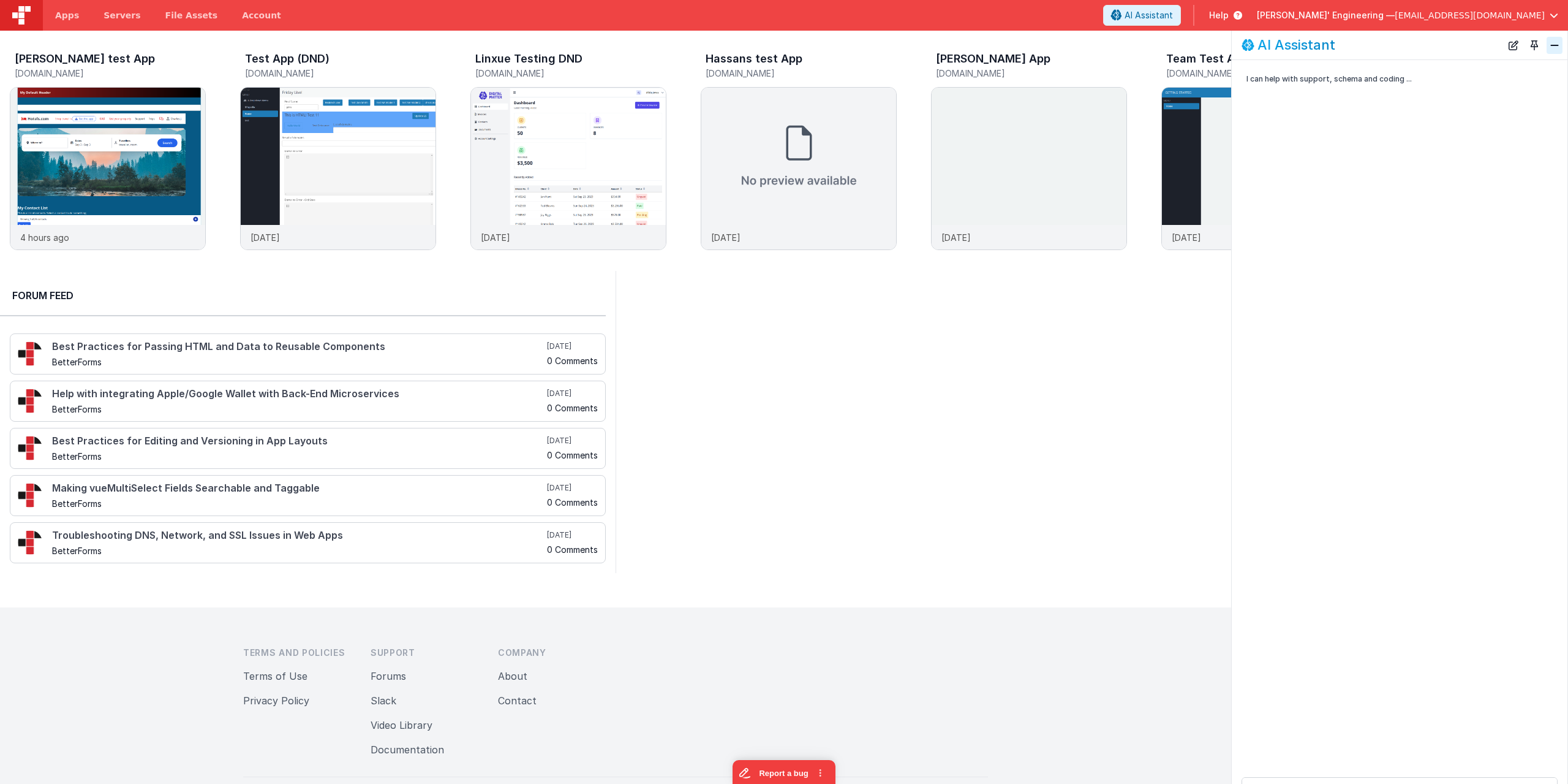
click at [1551, 42] on button "Close" at bounding box center [1554, 45] width 16 height 17
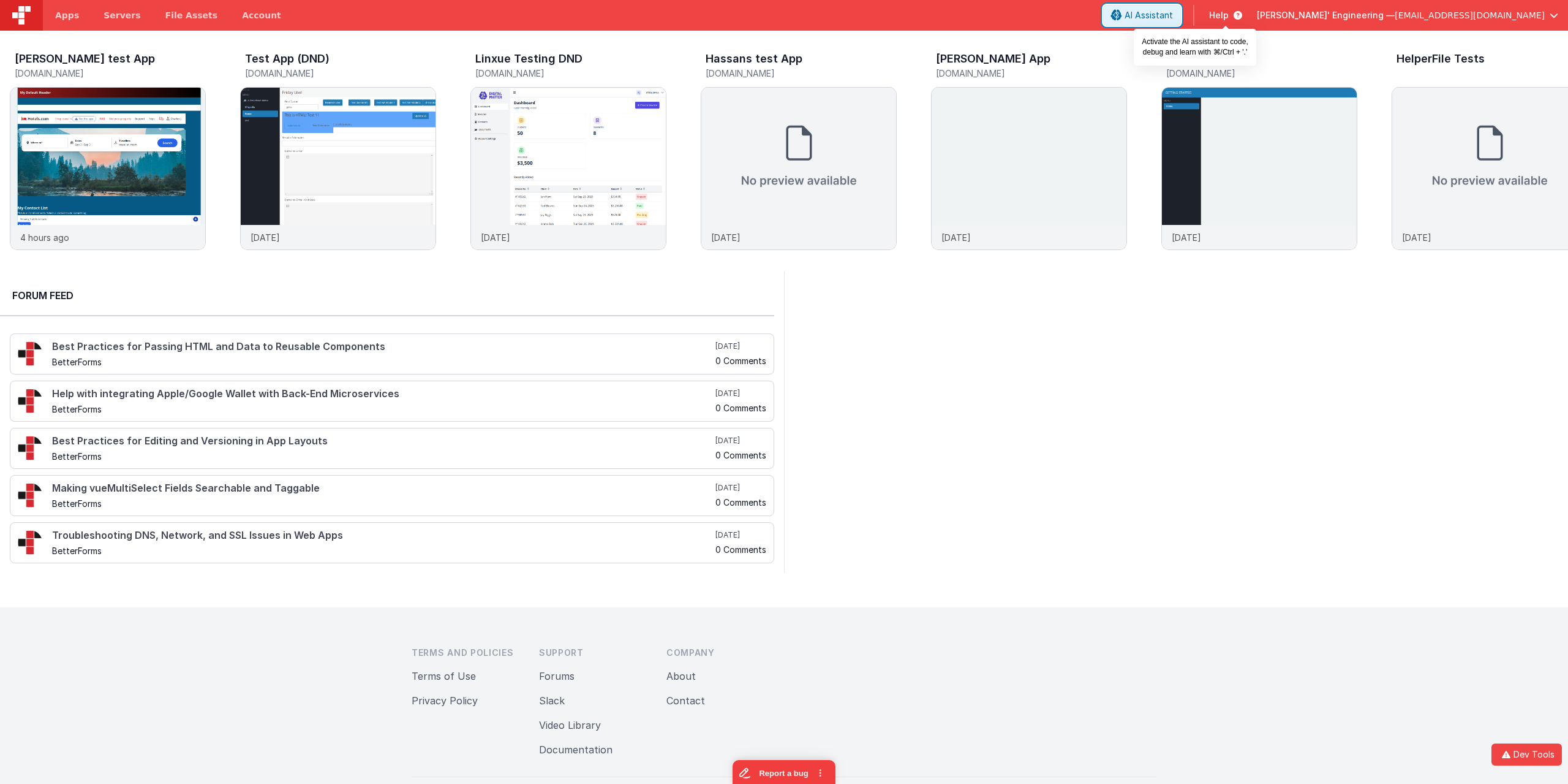
click at [1173, 14] on span "AI Assistant" at bounding box center [1148, 15] width 48 height 12
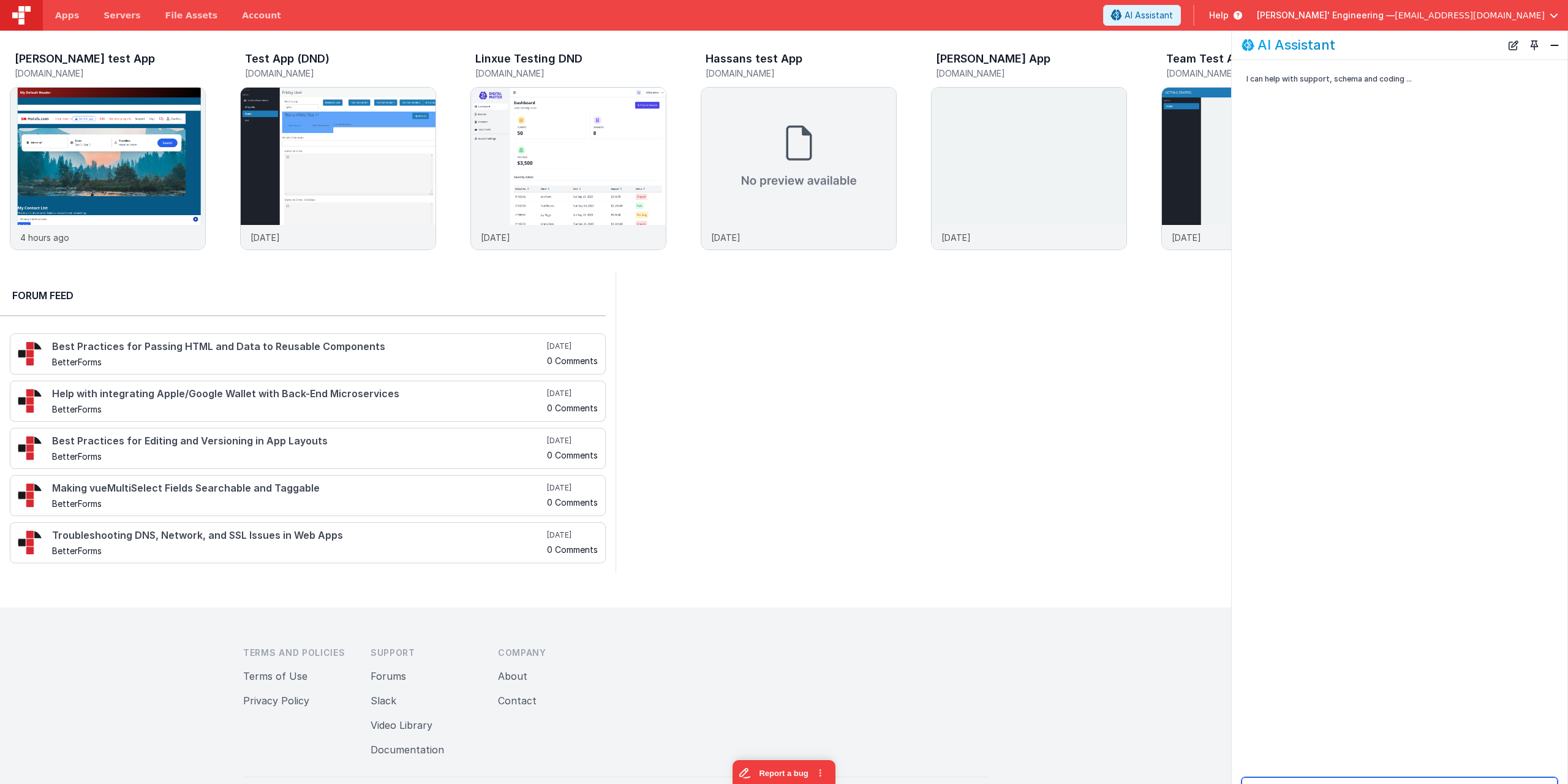
scroll to position [31, 0]
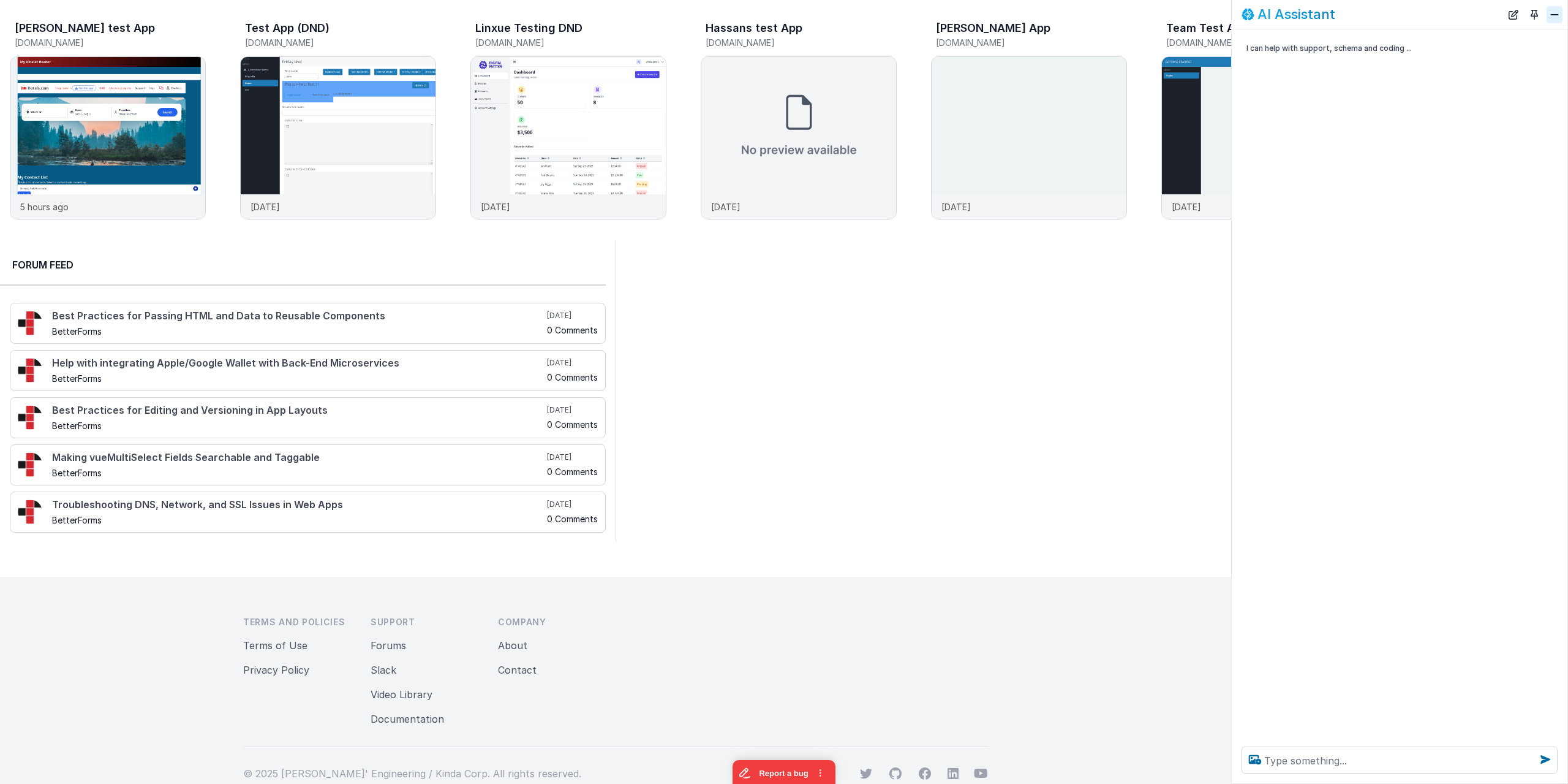
click at [1553, 14] on button "Close" at bounding box center [1554, 14] width 16 height 17
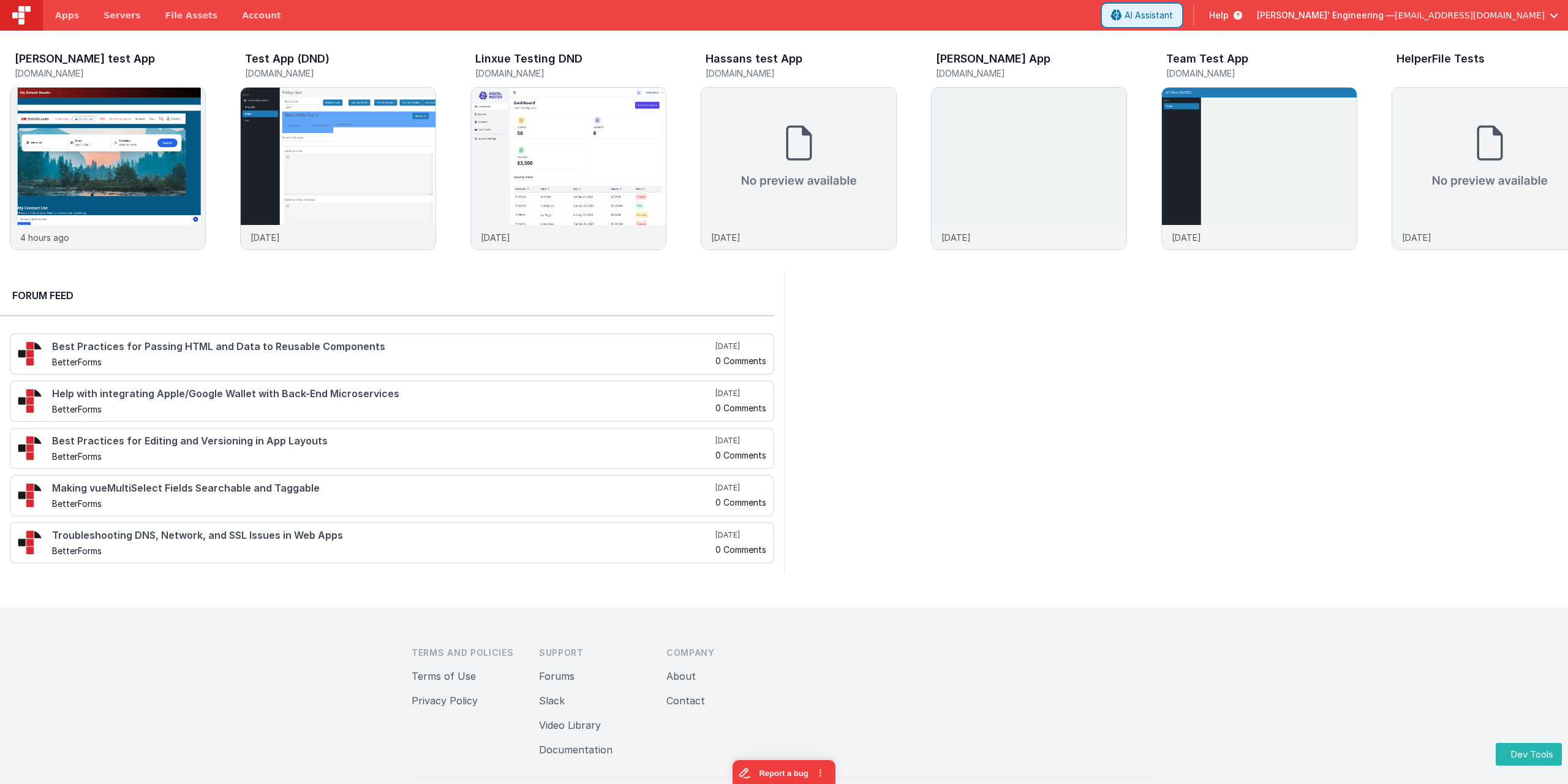
click at [1181, 23] on button "AI Assistant" at bounding box center [1141, 15] width 78 height 21
drag, startPoint x: 220, startPoint y: 519, endPoint x: 996, endPoint y: 321, distance: 800.9
click at [996, 321] on div "AI Assistant" at bounding box center [926, 316] width 260 height 14
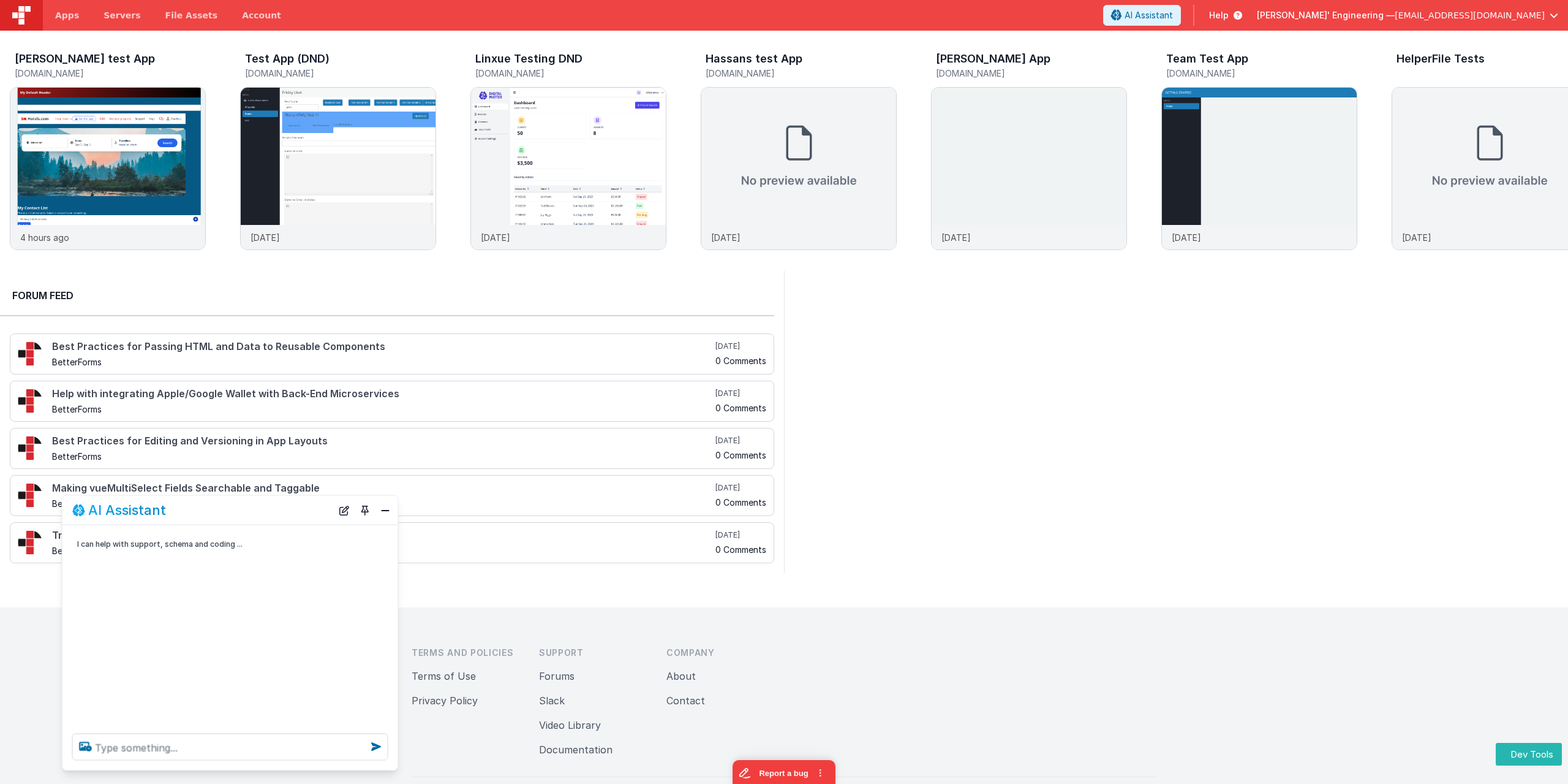
drag, startPoint x: 938, startPoint y: 323, endPoint x: 213, endPoint y: 516, distance: 750.2
click at [213, 516] on div "AI Assistant" at bounding box center [201, 510] width 260 height 14
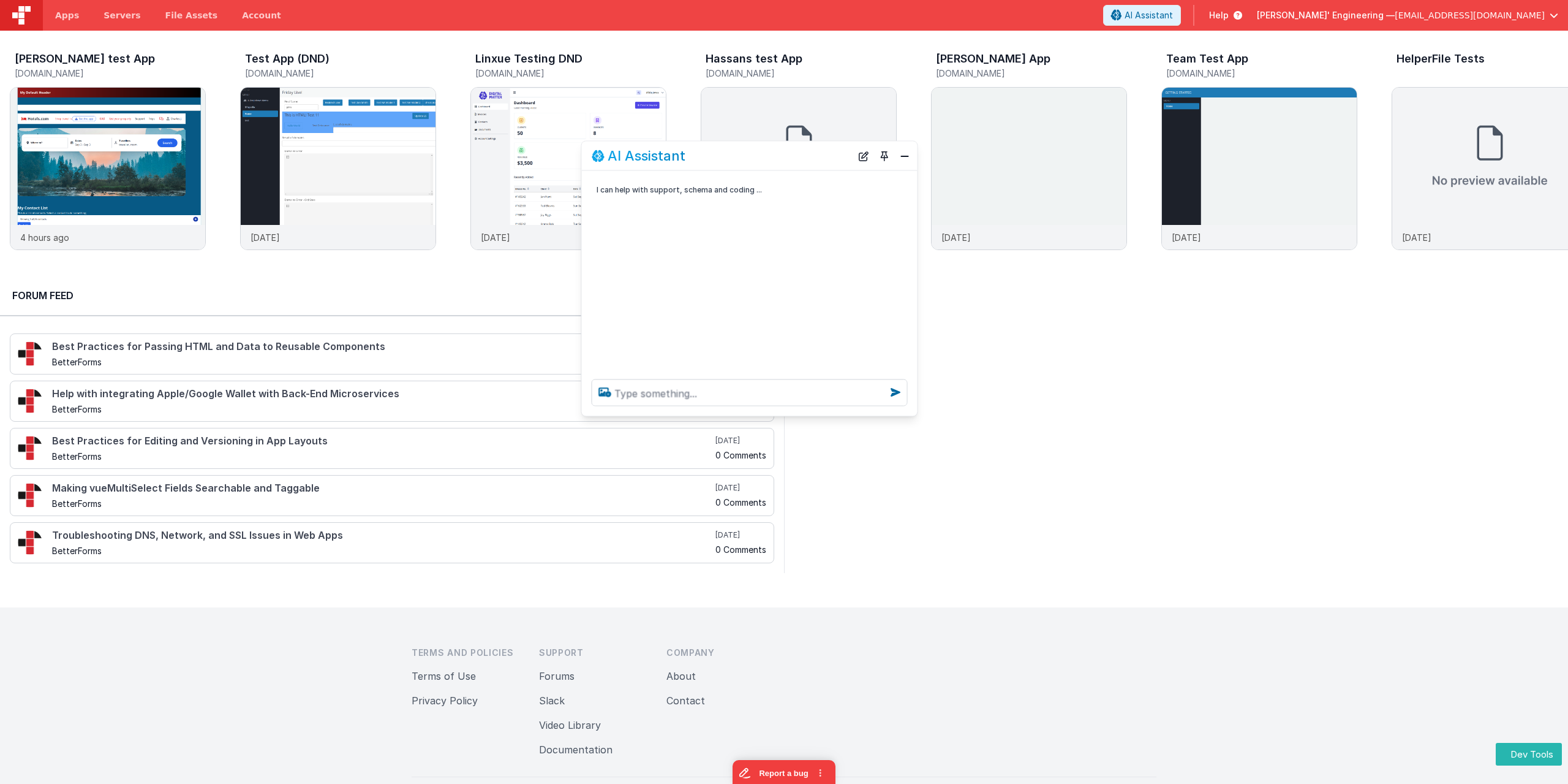
drag, startPoint x: 321, startPoint y: 496, endPoint x: 788, endPoint y: 90, distance: 618.8
click at [788, 149] on div "AI Assistant" at bounding box center [721, 155] width 260 height 14
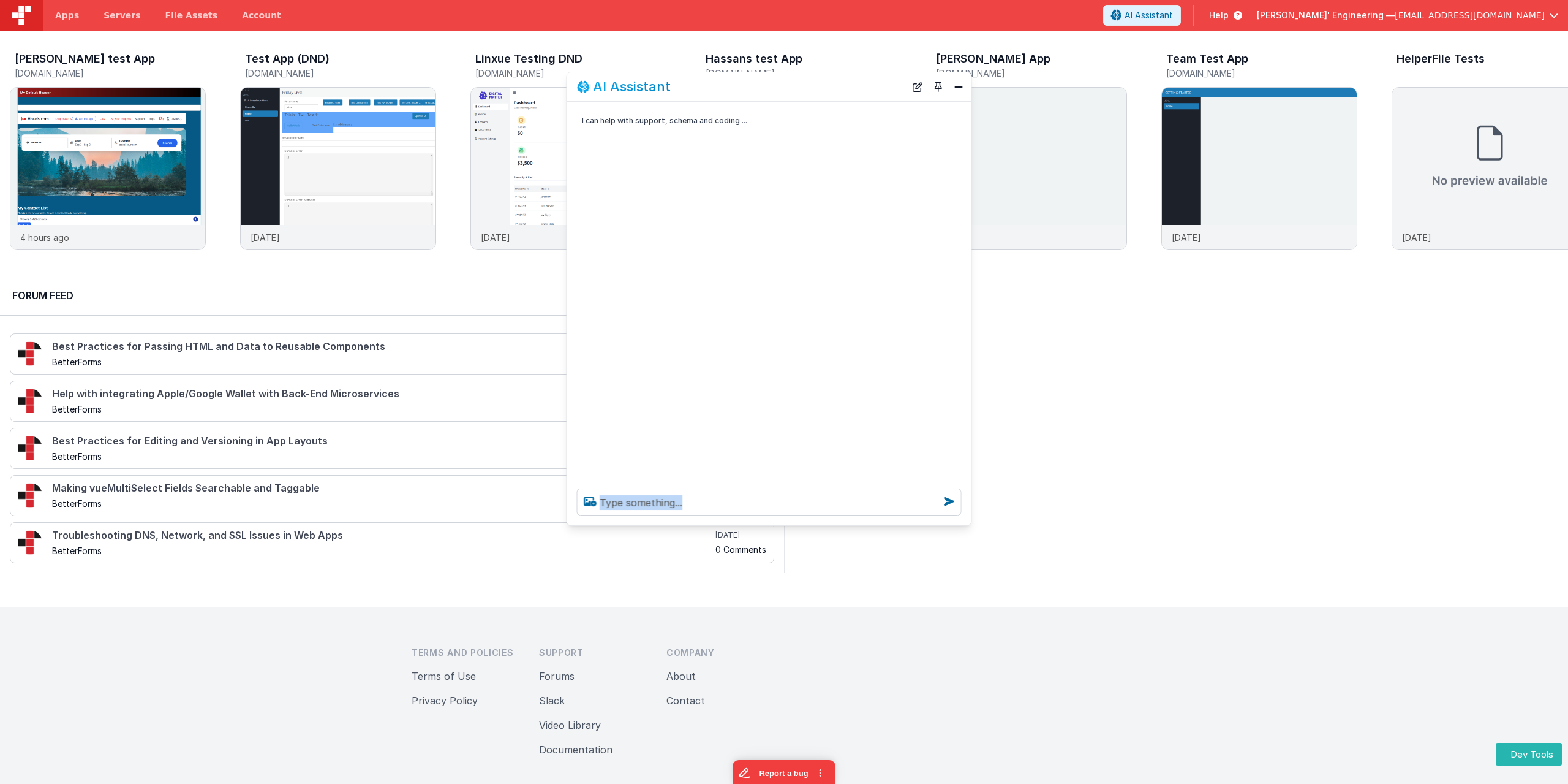
drag, startPoint x: 900, startPoint y: 343, endPoint x: 980, endPoint y: 541, distance: 213.6
click at [971, 525] on div at bounding box center [768, 502] width 404 height 47
click at [697, 521] on textarea at bounding box center [772, 525] width 390 height 27
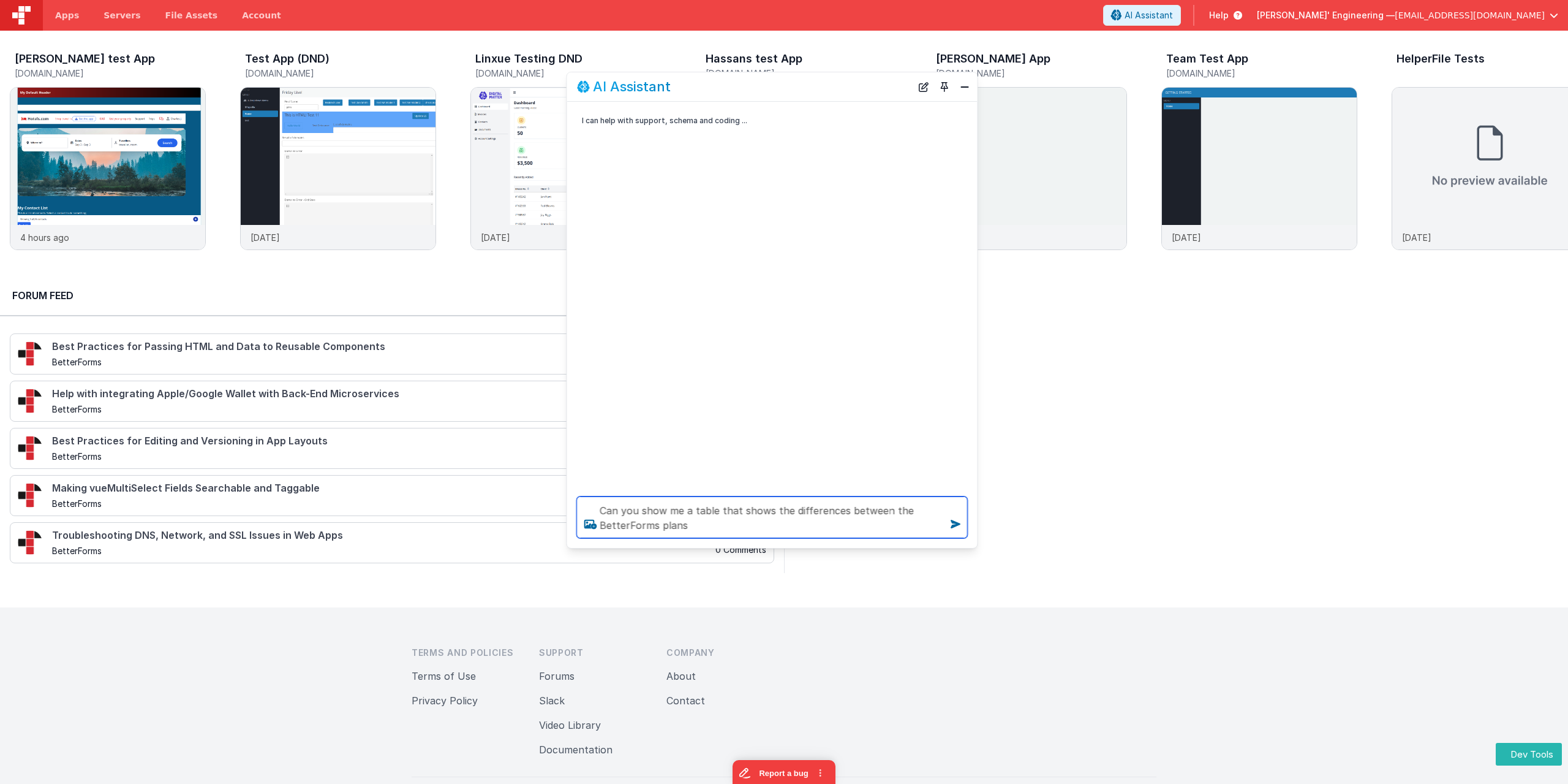
type textarea "Can you show me a table that shows the differences between the BetterForms plans"
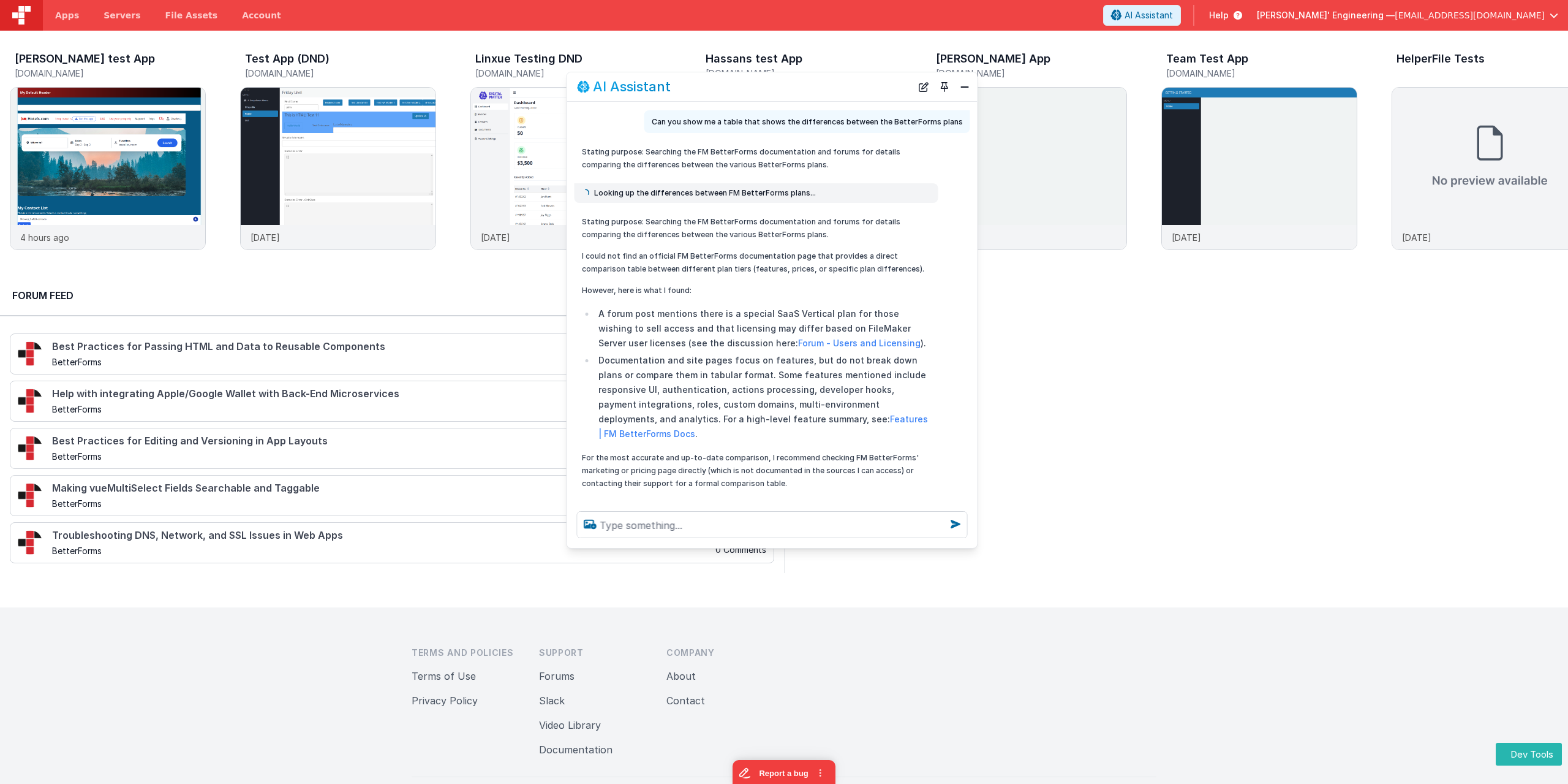
scroll to position [61, 0]
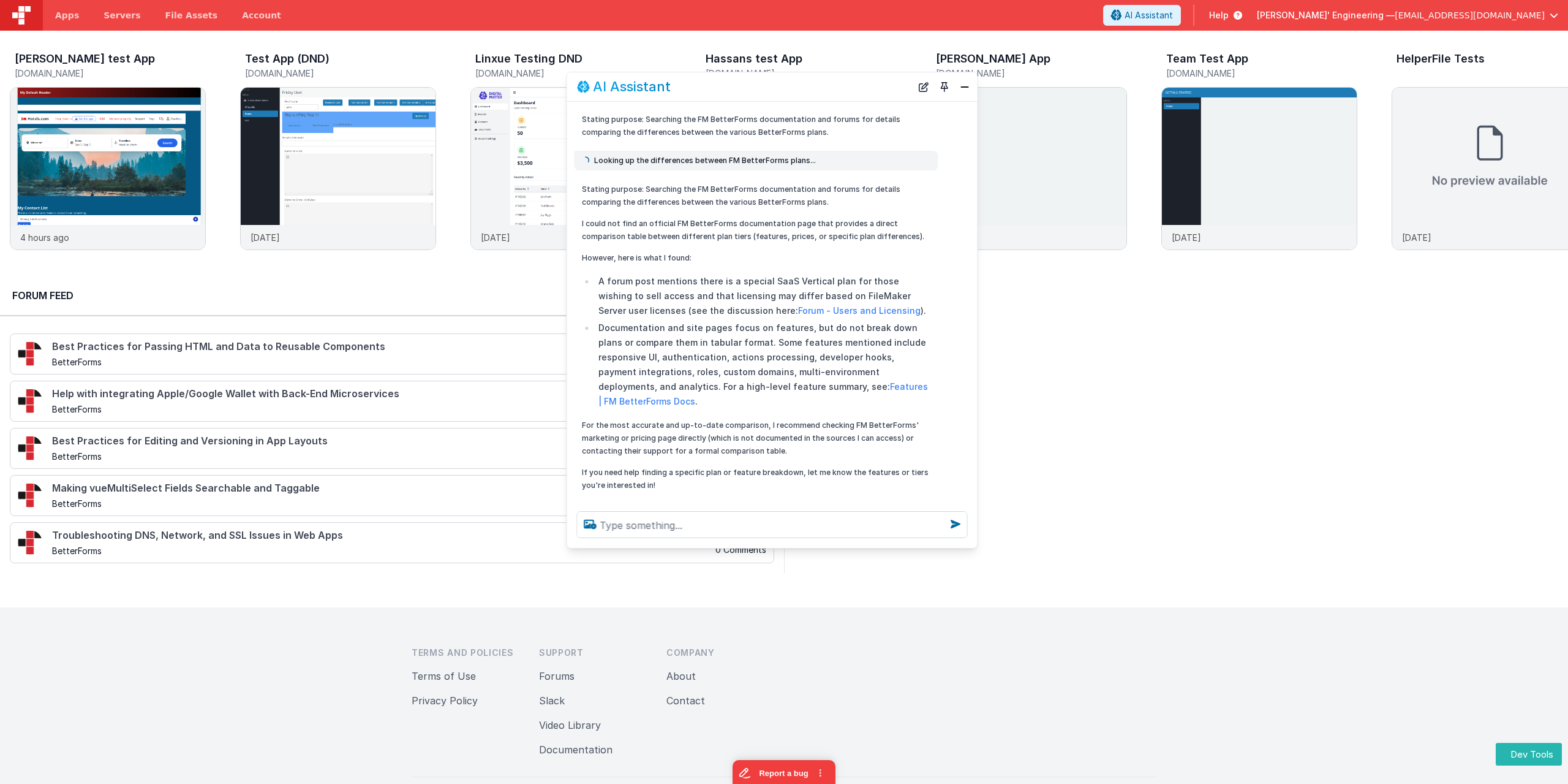
click at [801, 260] on p "However, here is what I found:" at bounding box center [757, 257] width 349 height 12
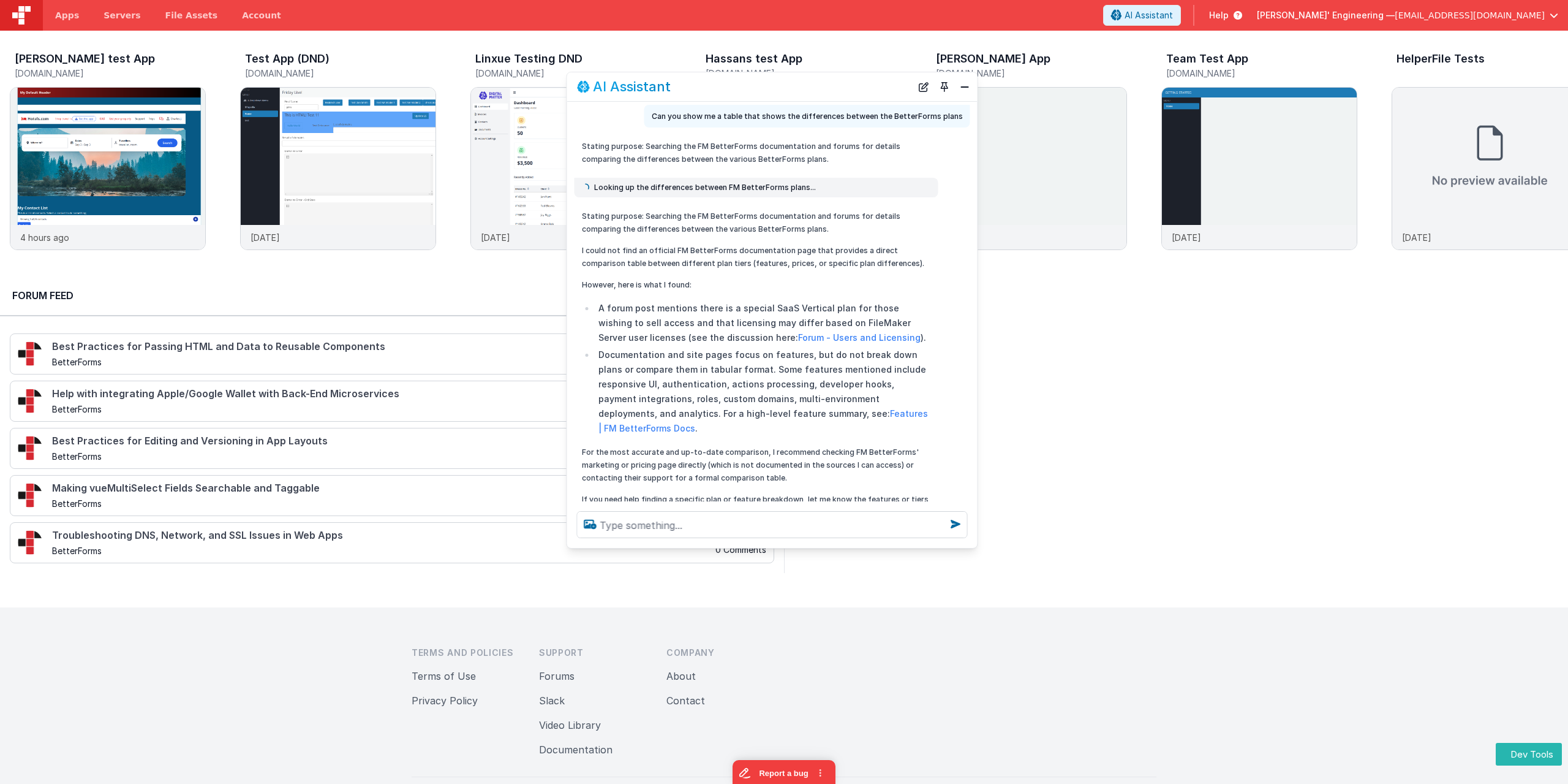
scroll to position [0, 0]
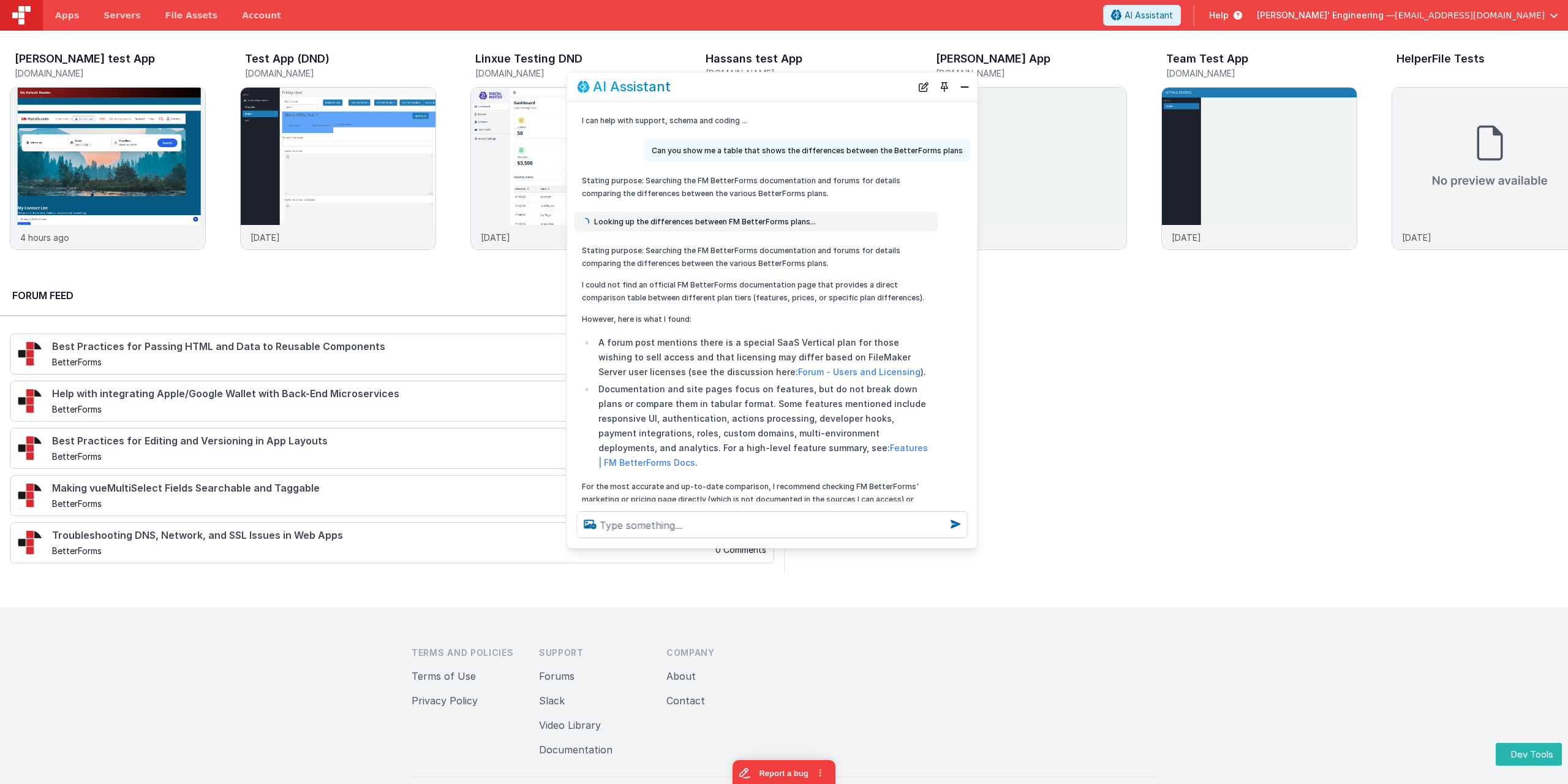
click at [608, 218] on span "Looking up the differences between FM BetterForms plans..." at bounding box center [704, 222] width 222 height 10
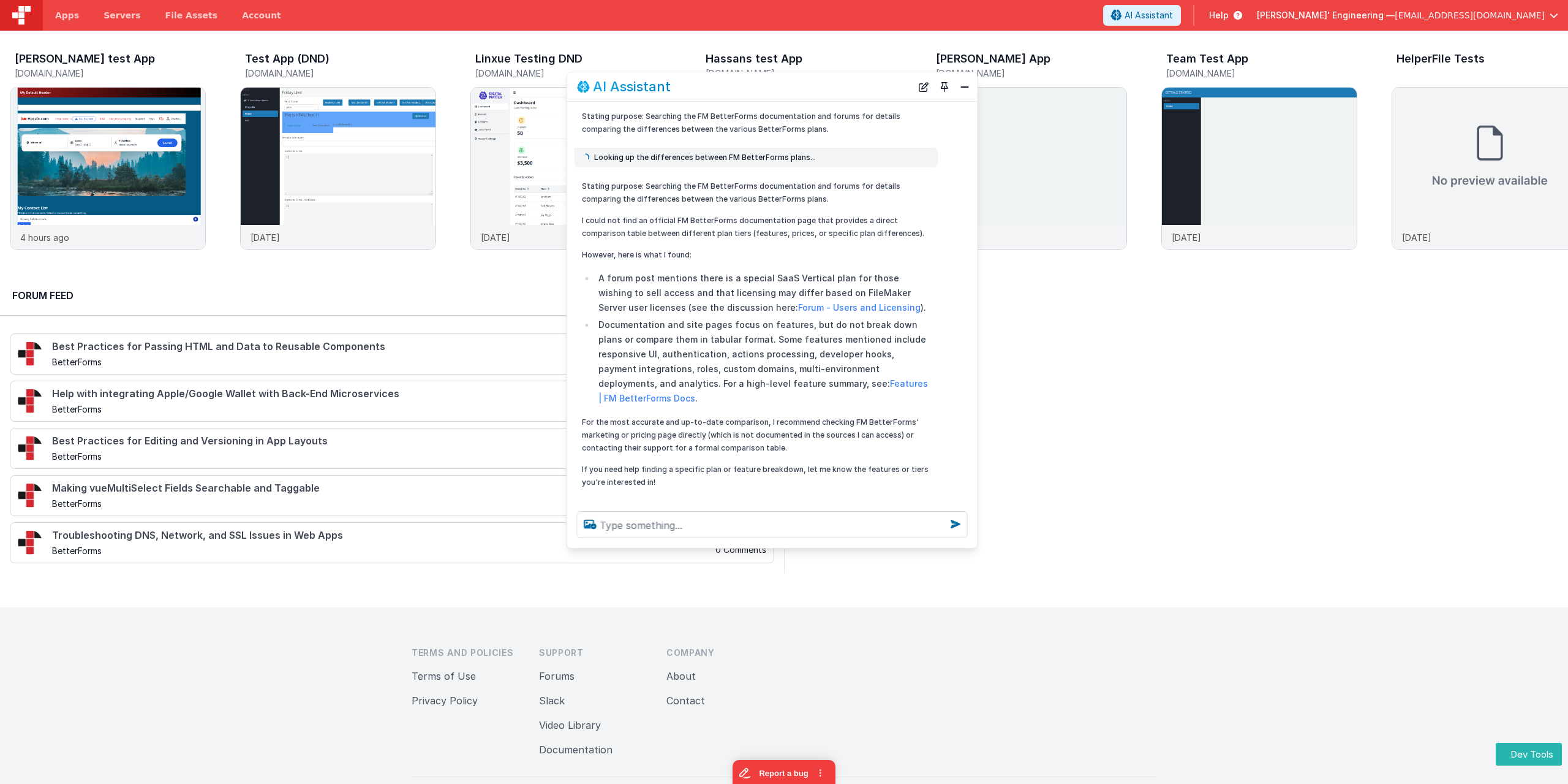
scroll to position [65, 0]
click at [610, 496] on icon at bounding box center [606, 506] width 19 height 19
click at [604, 496] on icon at bounding box center [606, 506] width 19 height 19
click at [602, 496] on icon at bounding box center [606, 506] width 19 height 19
click at [603, 496] on icon at bounding box center [606, 506] width 19 height 19
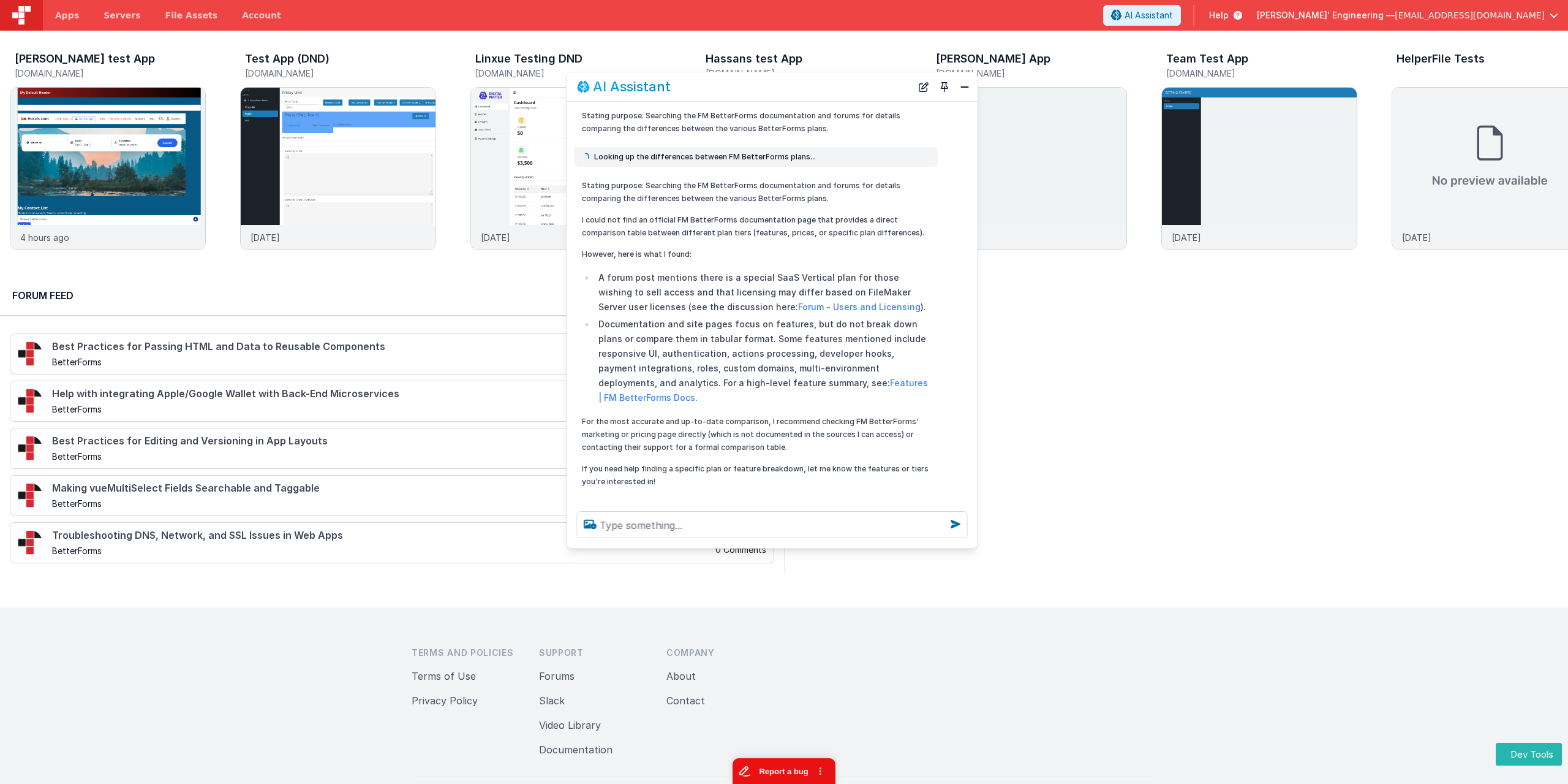
click at [783, 773] on button "Report a bug" at bounding box center [784, 771] width 103 height 26
click at [605, 496] on icon at bounding box center [606, 506] width 19 height 19
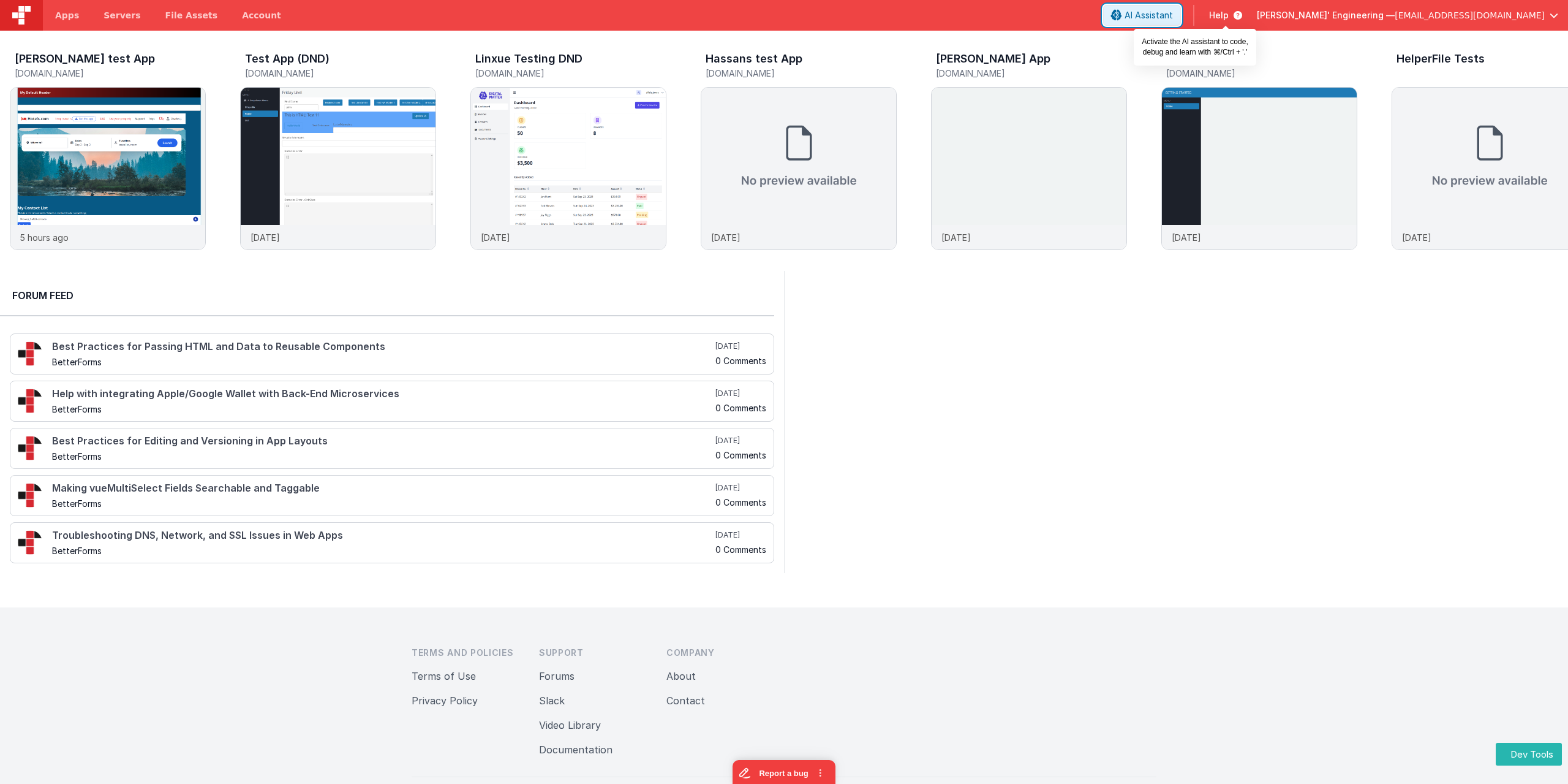
click at [1173, 18] on span "AI Assistant" at bounding box center [1148, 15] width 48 height 12
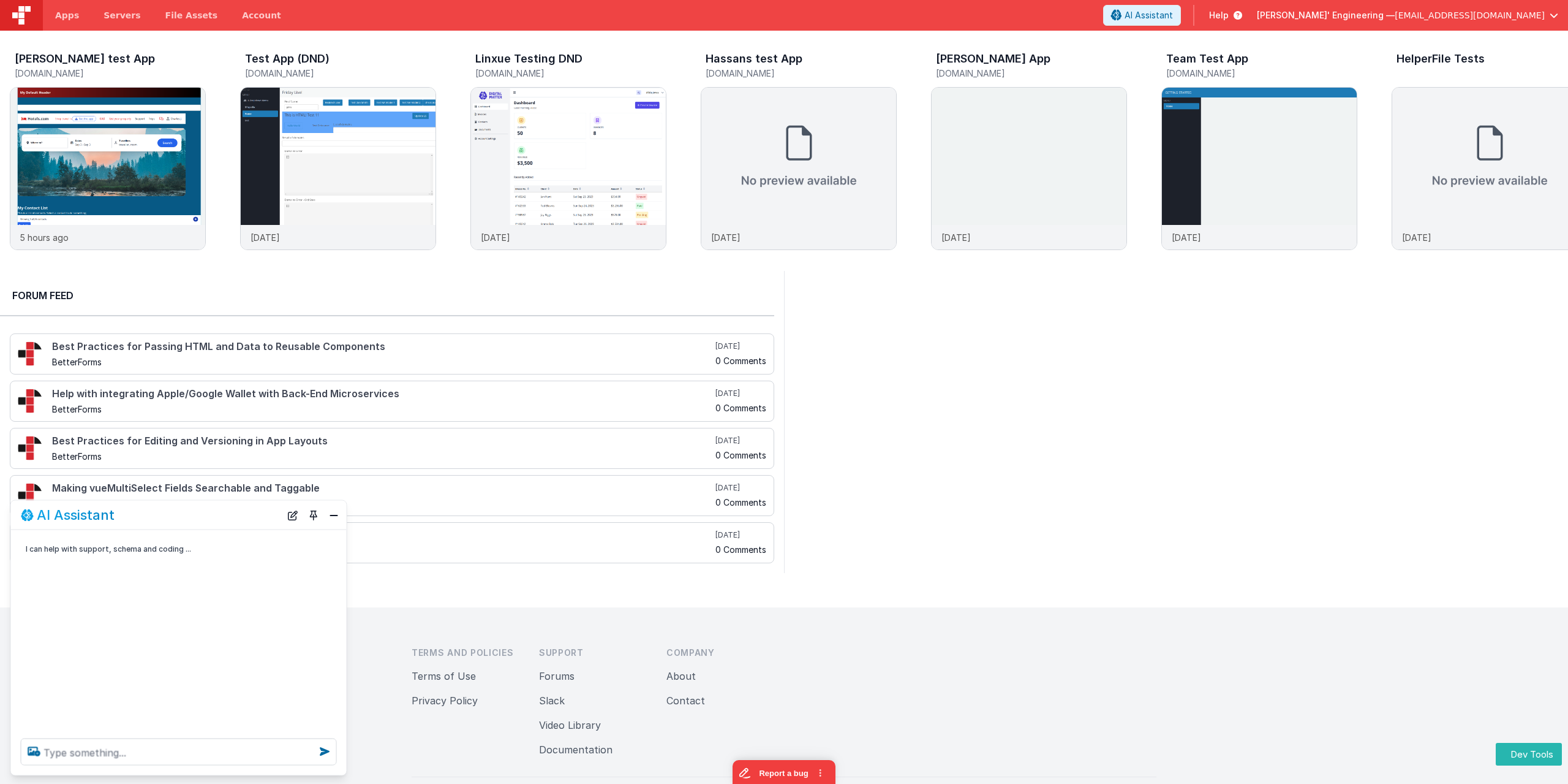
click at [1331, 475] on div at bounding box center [1175, 421] width 784 height 302
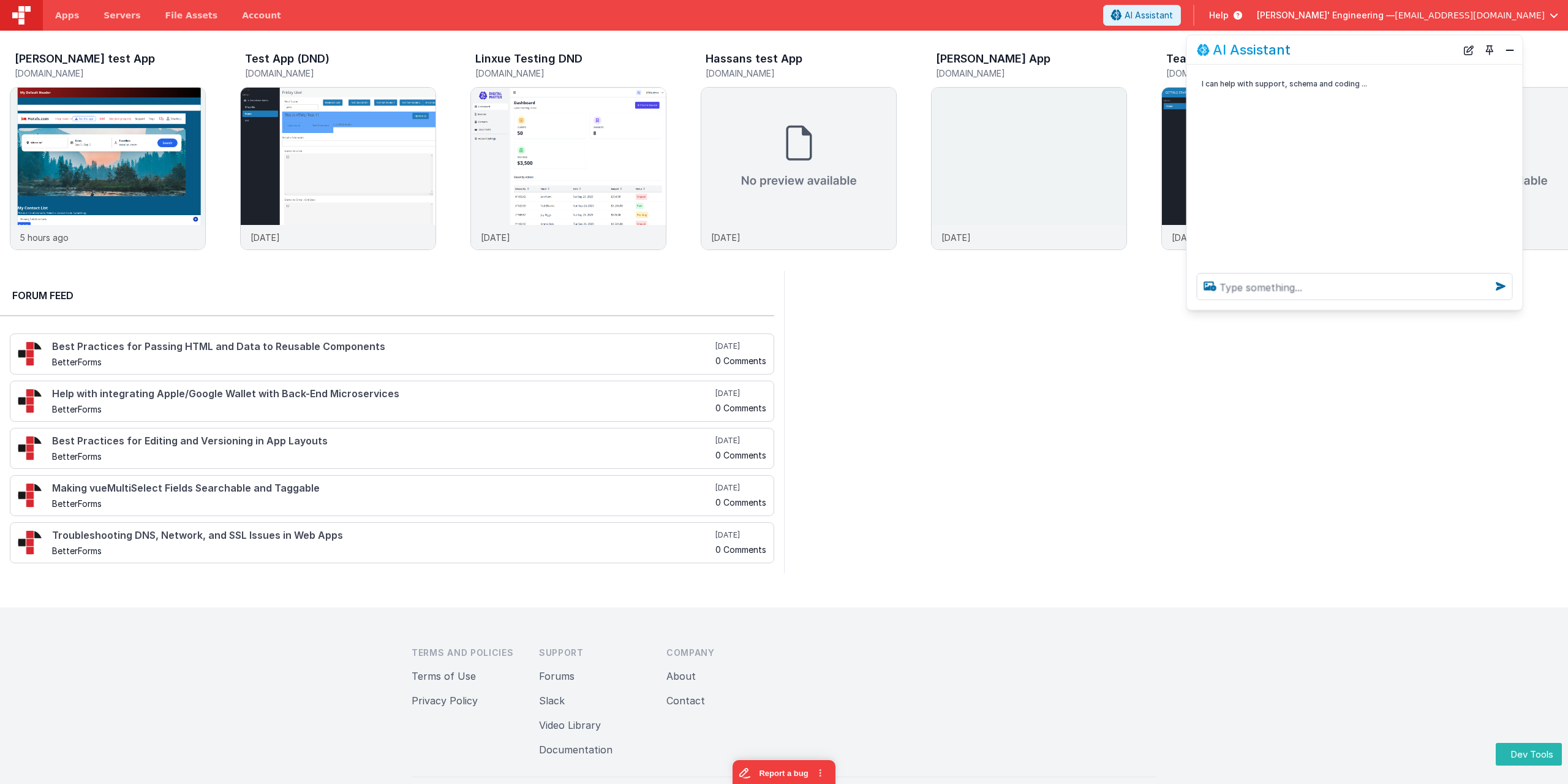
drag, startPoint x: 377, startPoint y: 487, endPoint x: 1312, endPoint y: 56, distance: 1029.6
click at [1312, 56] on div "AI Assistant" at bounding box center [1326, 49] width 260 height 14
click at [1239, 52] on h2 "AI Assistant" at bounding box center [1251, 49] width 78 height 14
click at [1295, 294] on textarea at bounding box center [1354, 287] width 316 height 27
type textarea "lorem ipsum"
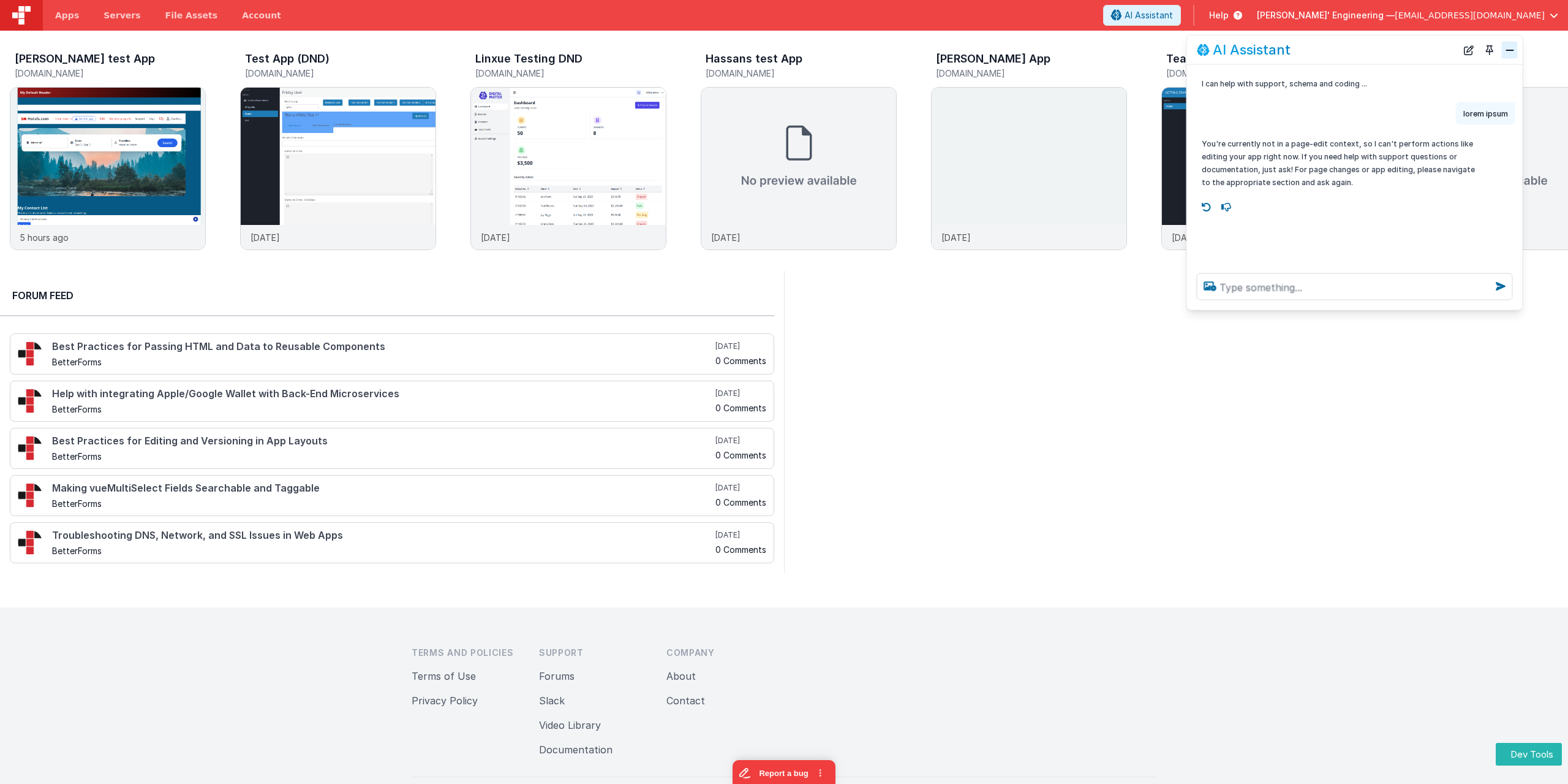
click at [1512, 51] on button "Close" at bounding box center [1509, 50] width 16 height 17
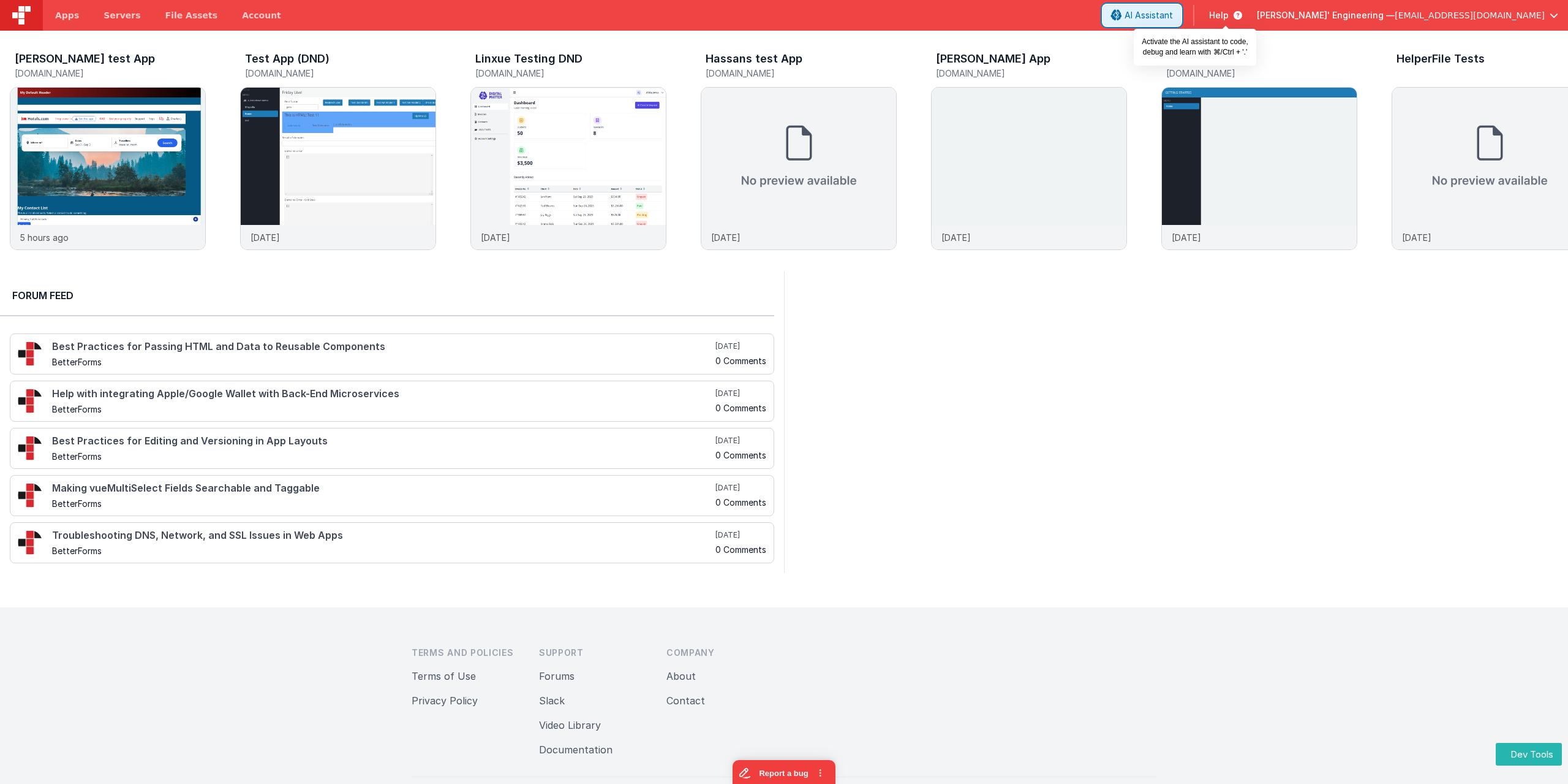
click at [1173, 11] on span "AI Assistant" at bounding box center [1148, 15] width 48 height 12
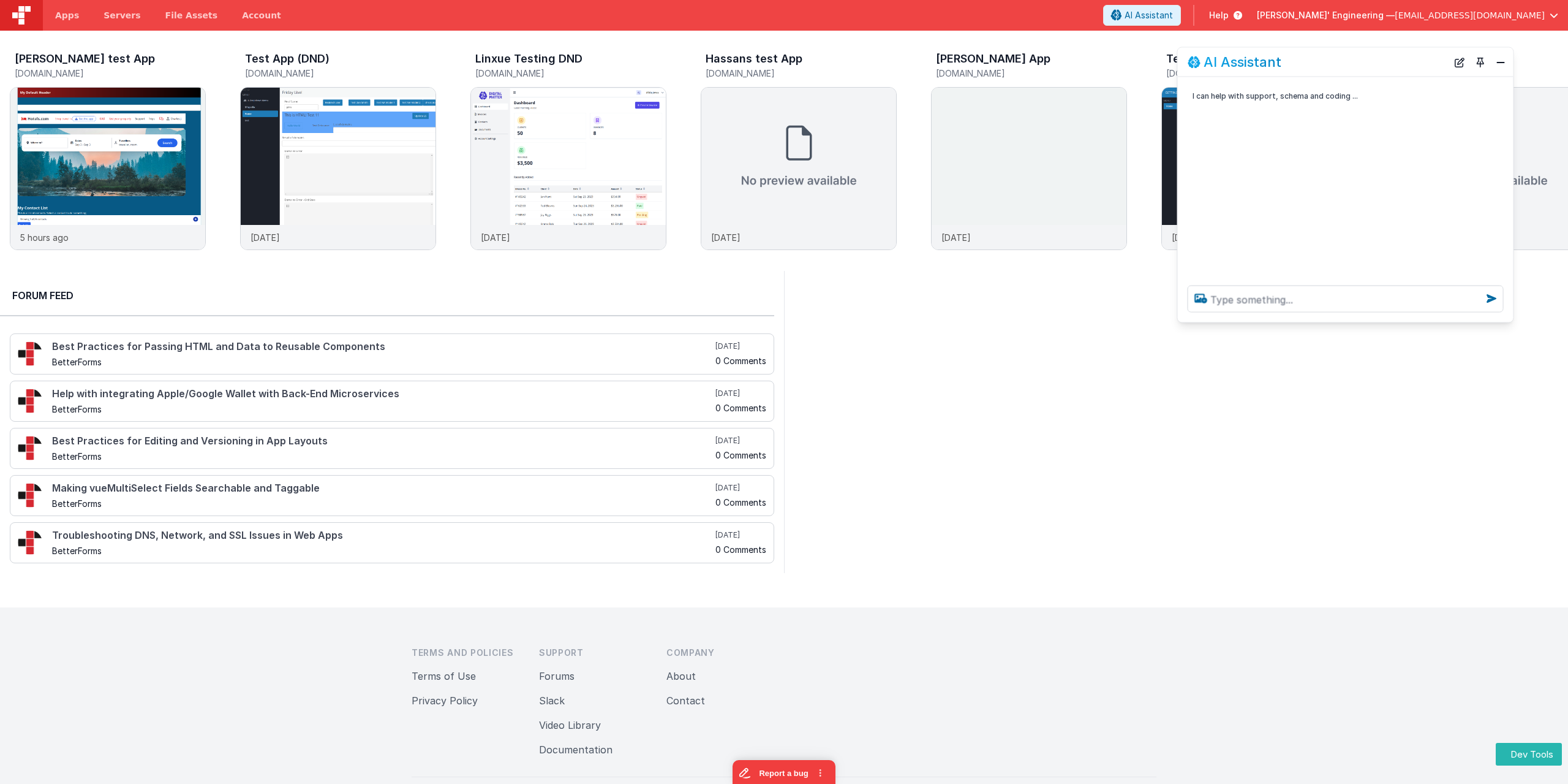
drag, startPoint x: 196, startPoint y: 524, endPoint x: 1365, endPoint y: 70, distance: 1254.1
click at [1365, 70] on div "AI Assistant" at bounding box center [1346, 62] width 336 height 29
click at [1315, 302] on textarea at bounding box center [1347, 298] width 316 height 27
click at [1283, 299] on textarea at bounding box center [1347, 298] width 316 height 27
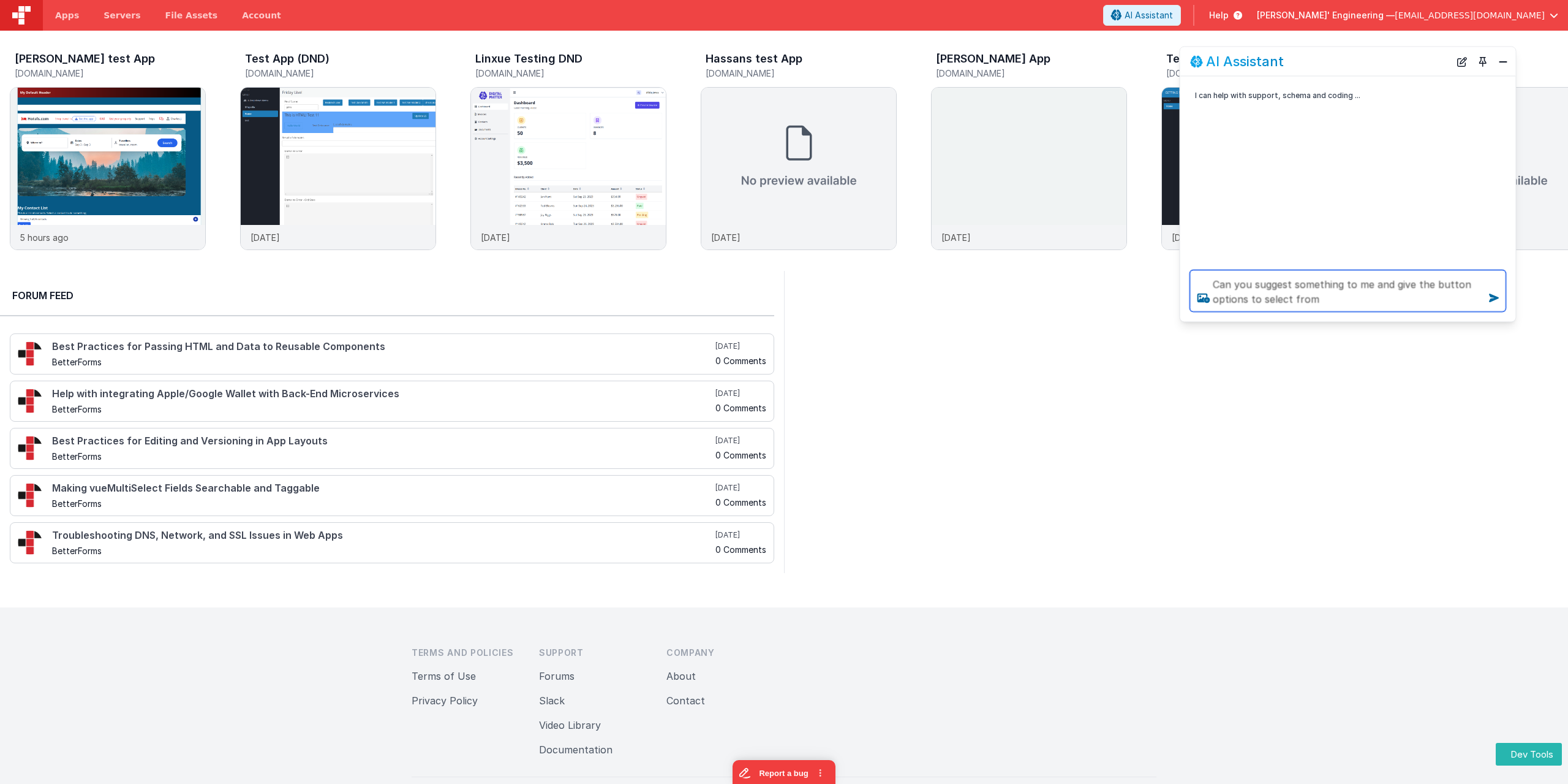
type textarea "Can you suggest something to me and give the button options to select from"
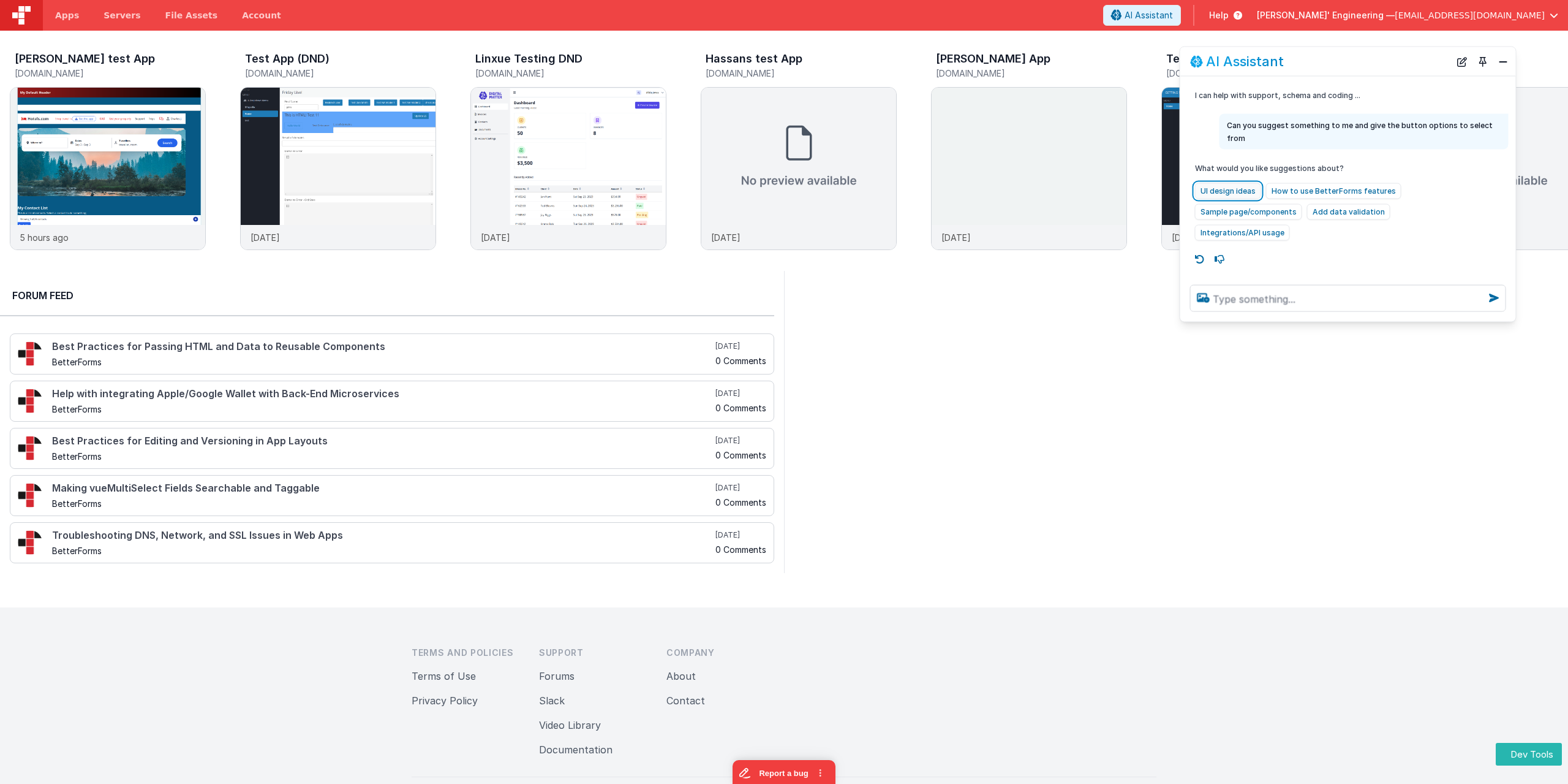
click at [1221, 183] on button "UI design ideas" at bounding box center [1228, 191] width 66 height 16
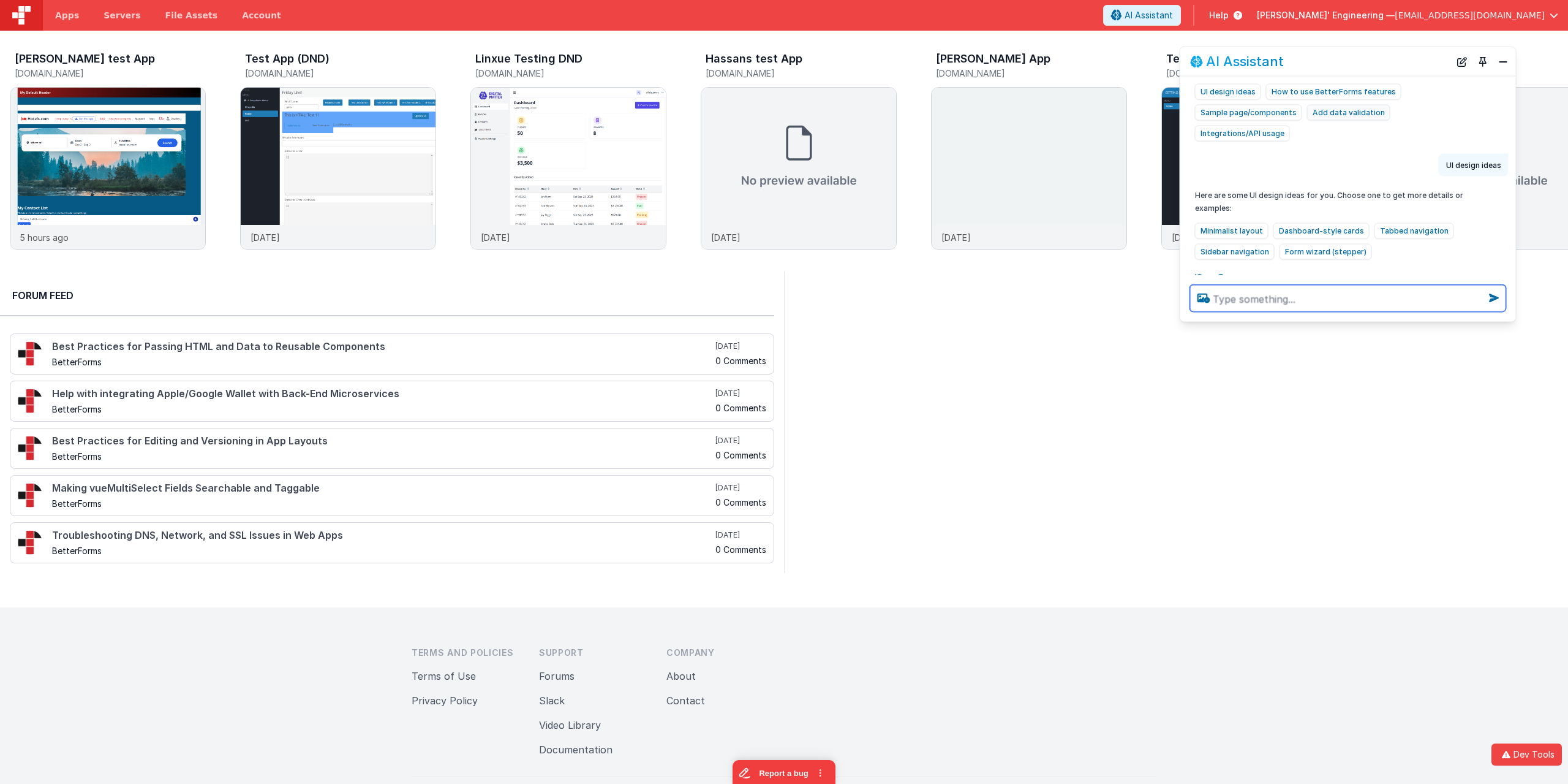
scroll to position [38, 0]
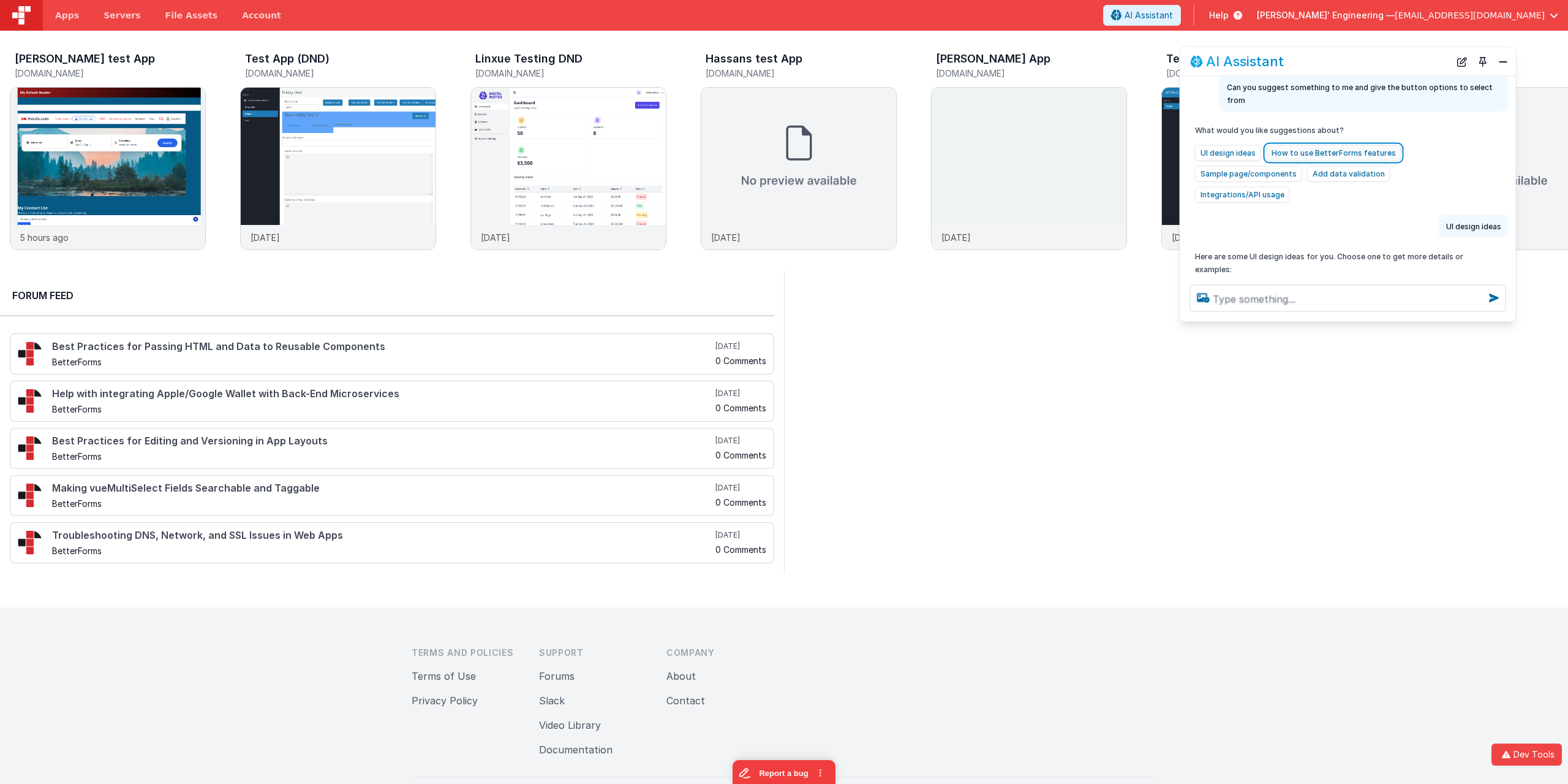
click at [1287, 145] on button "How to use BetterForms features" at bounding box center [1333, 153] width 135 height 16
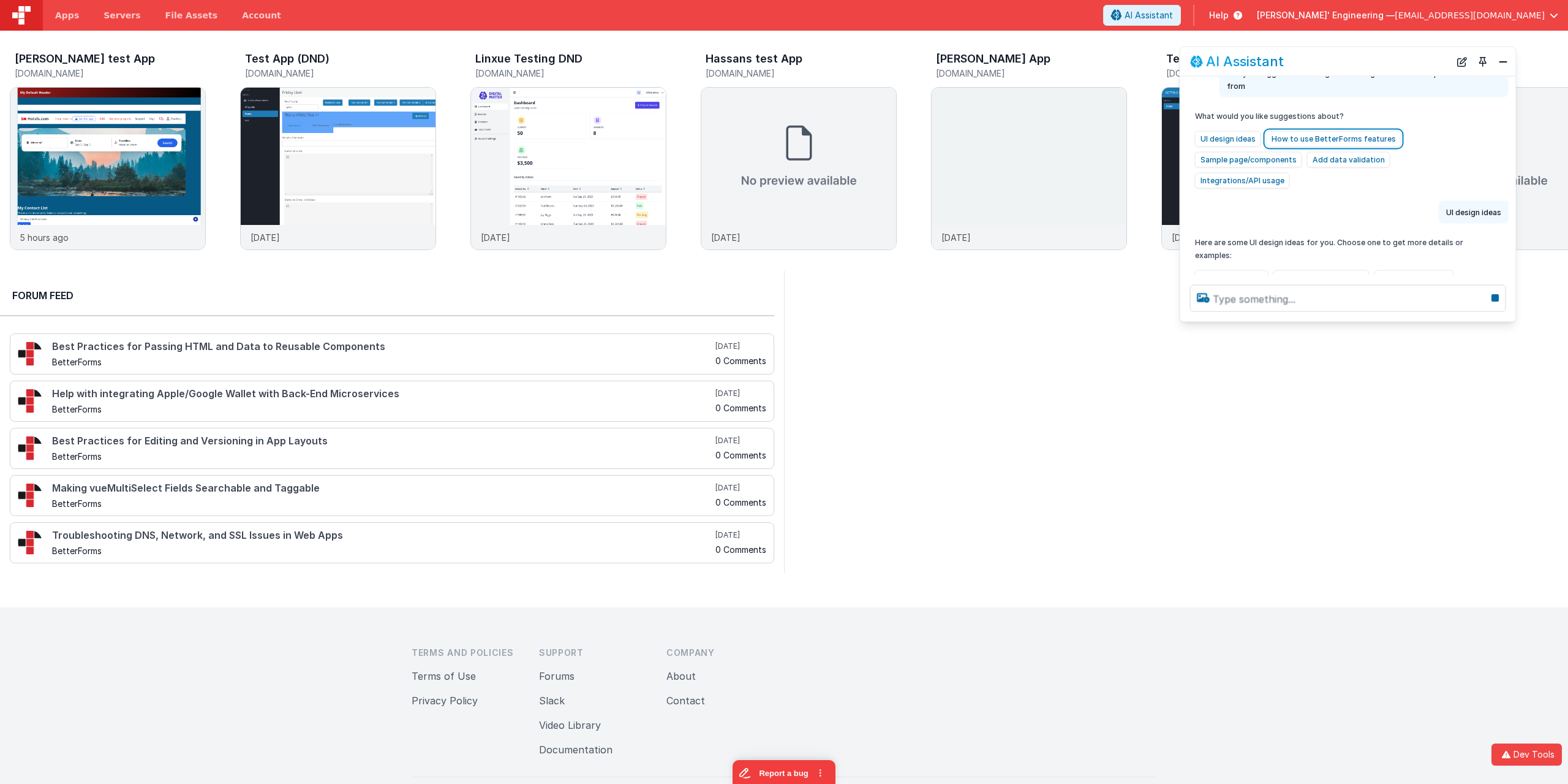
scroll to position [18, 0]
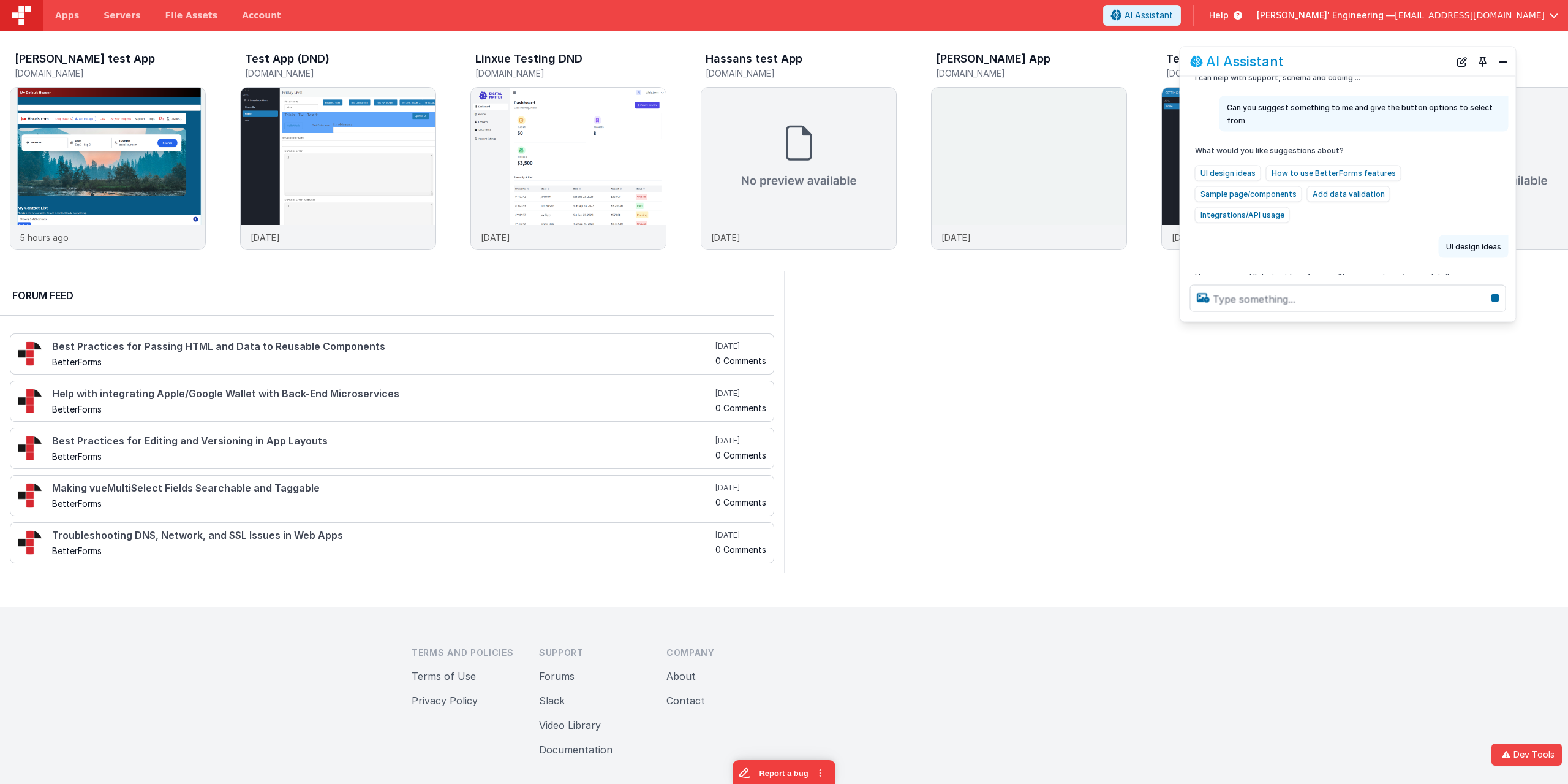
click at [1329, 219] on div "I can help with support, schema and coding ... Can you suggest something to me …" at bounding box center [1347, 176] width 336 height 199
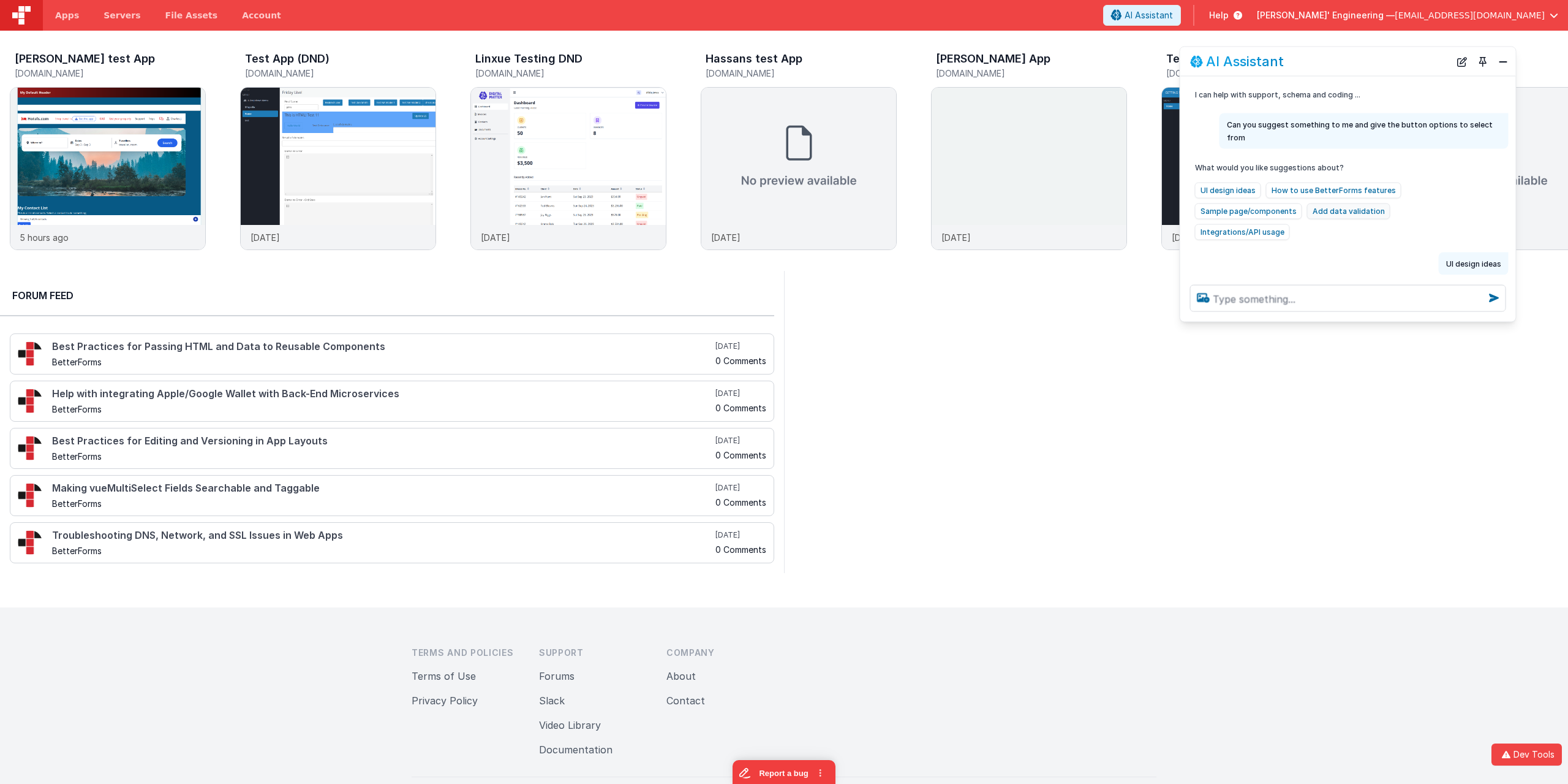
scroll to position [0, 0]
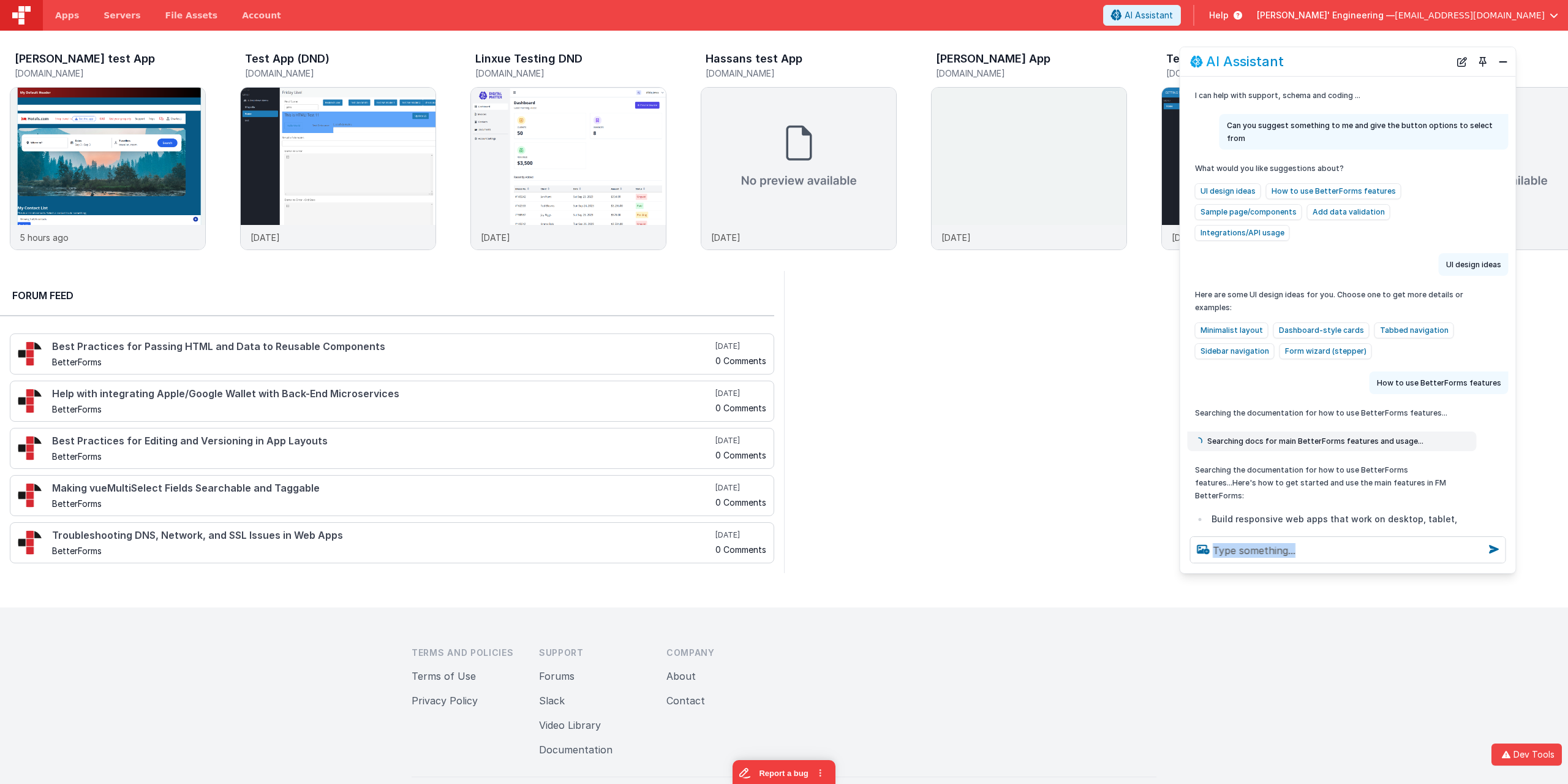
drag, startPoint x: 1366, startPoint y: 562, endPoint x: 1365, endPoint y: 572, distance: 10.0
click at [1365, 572] on div at bounding box center [1347, 550] width 336 height 47
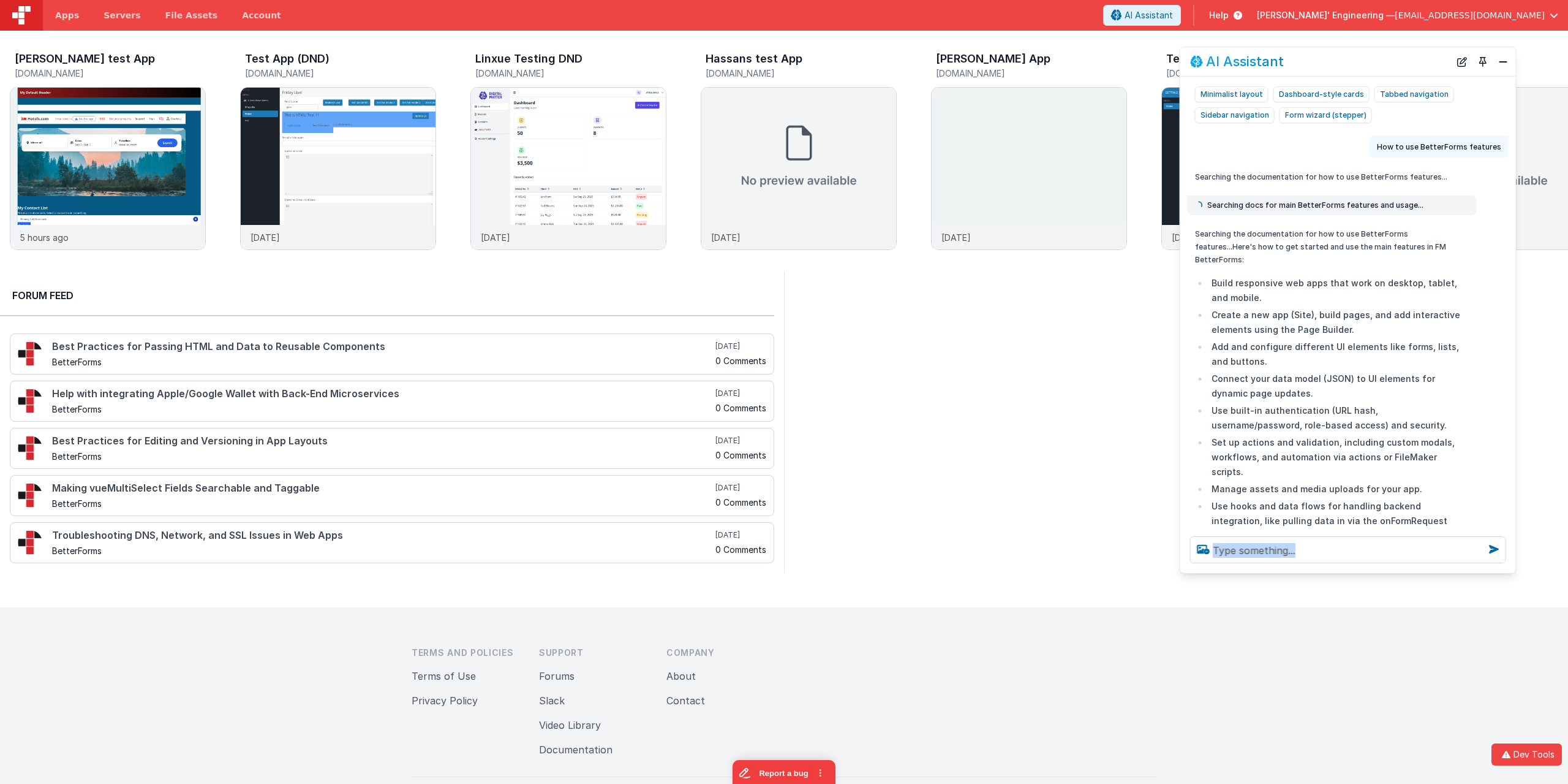
scroll to position [245, 0]
